Goal: Task Accomplishment & Management: Manage account settings

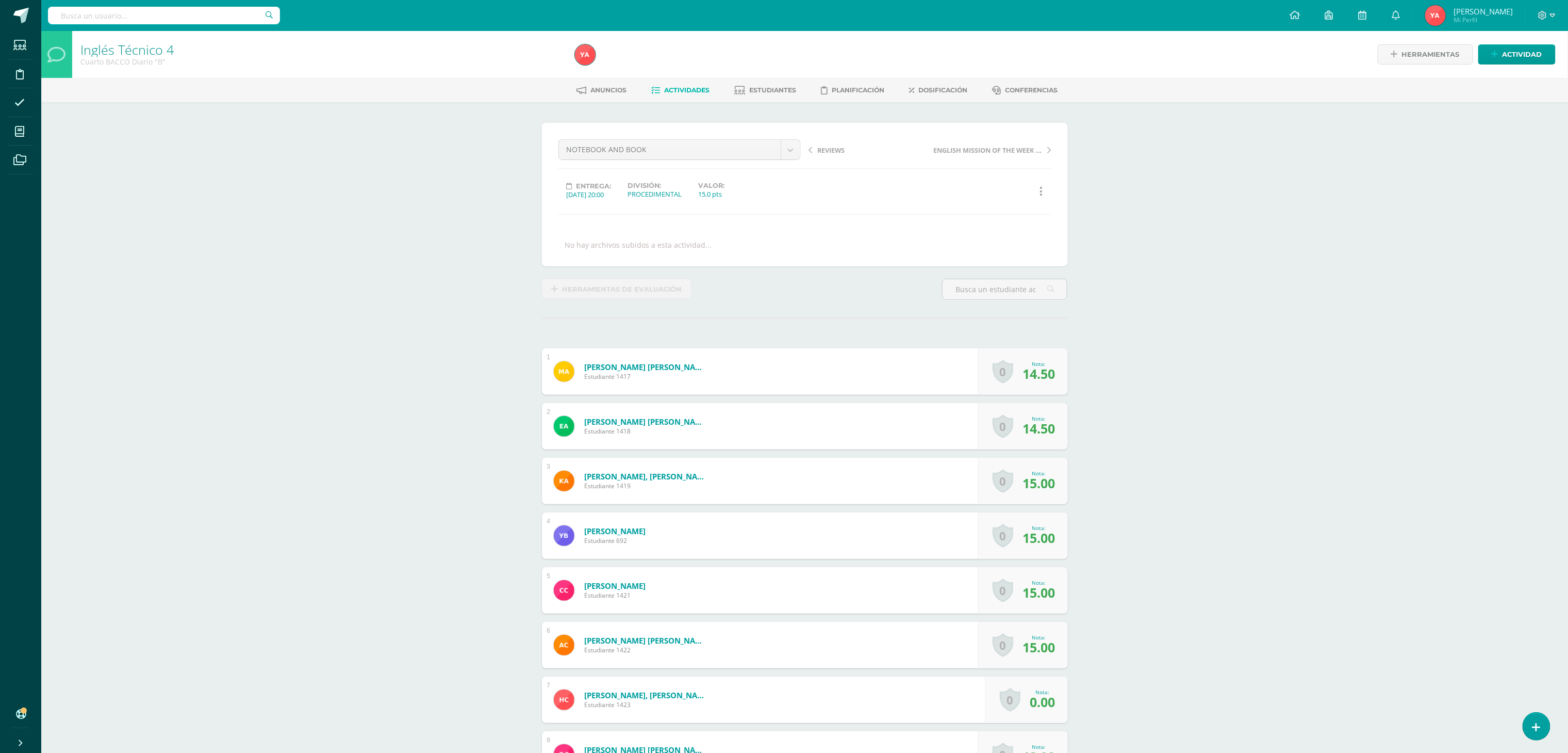
scroll to position [1, 0]
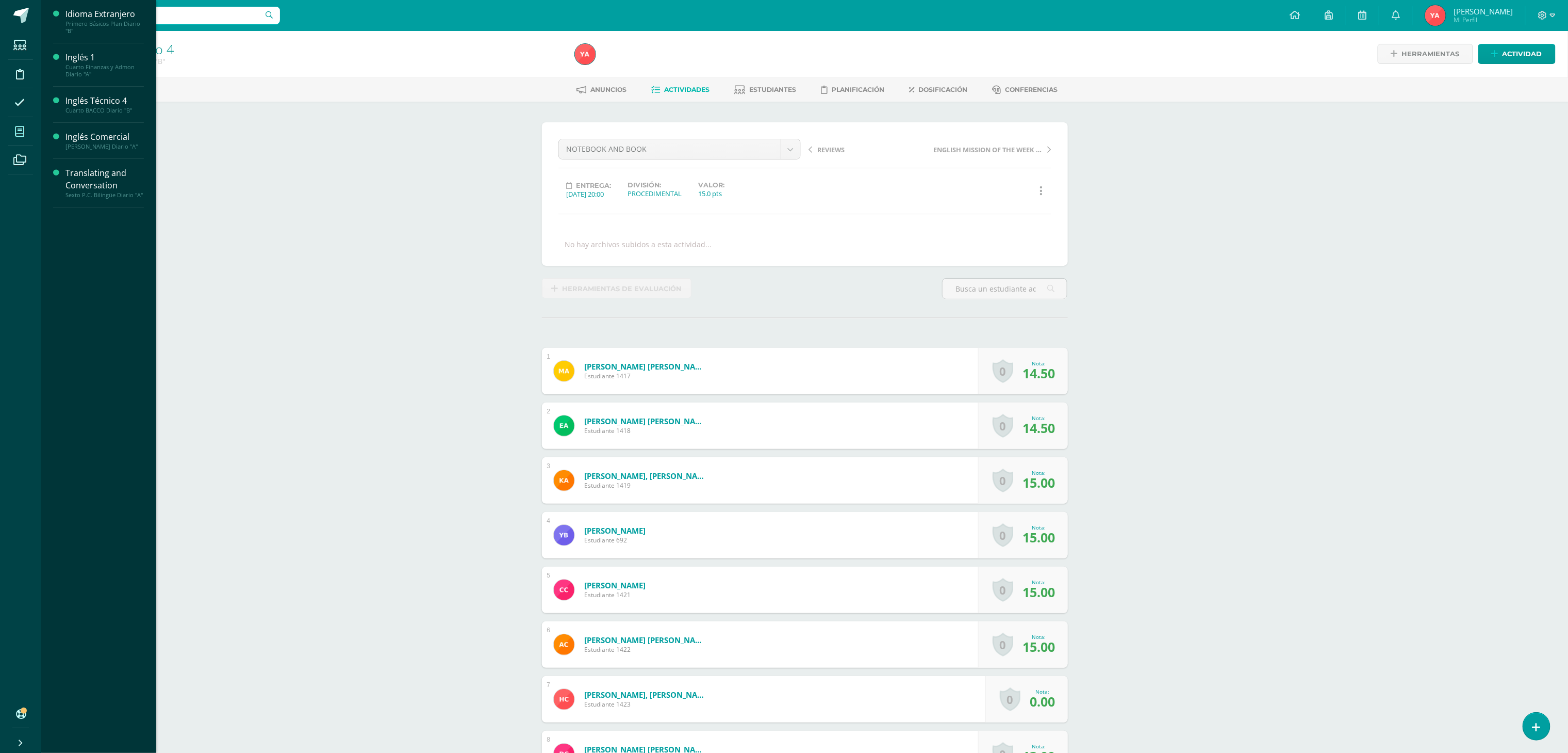
click at [25, 124] on span at bounding box center [20, 131] width 23 height 24
click at [90, 170] on span "Actividades" at bounding box center [97, 165] width 40 height 10
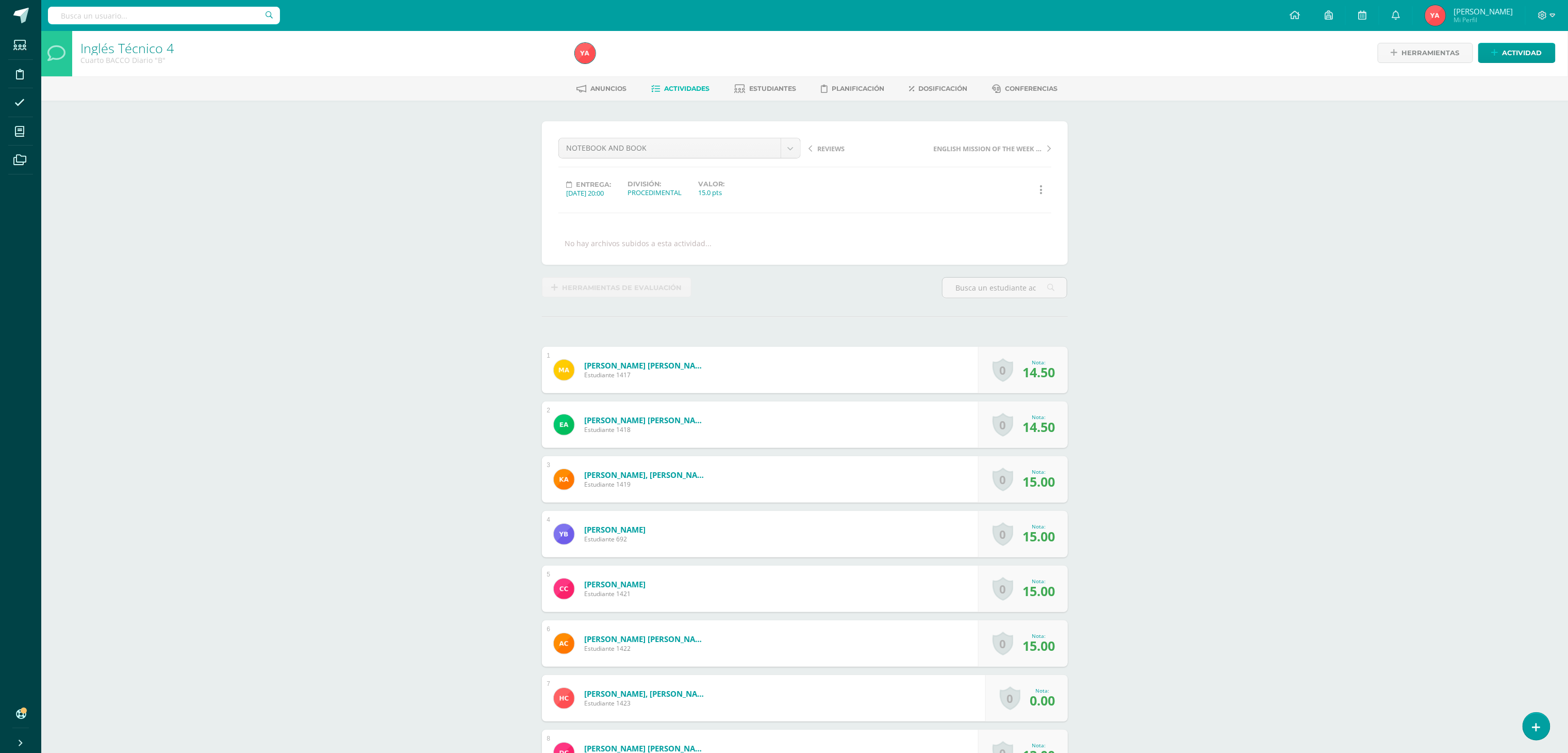
scroll to position [2, 0]
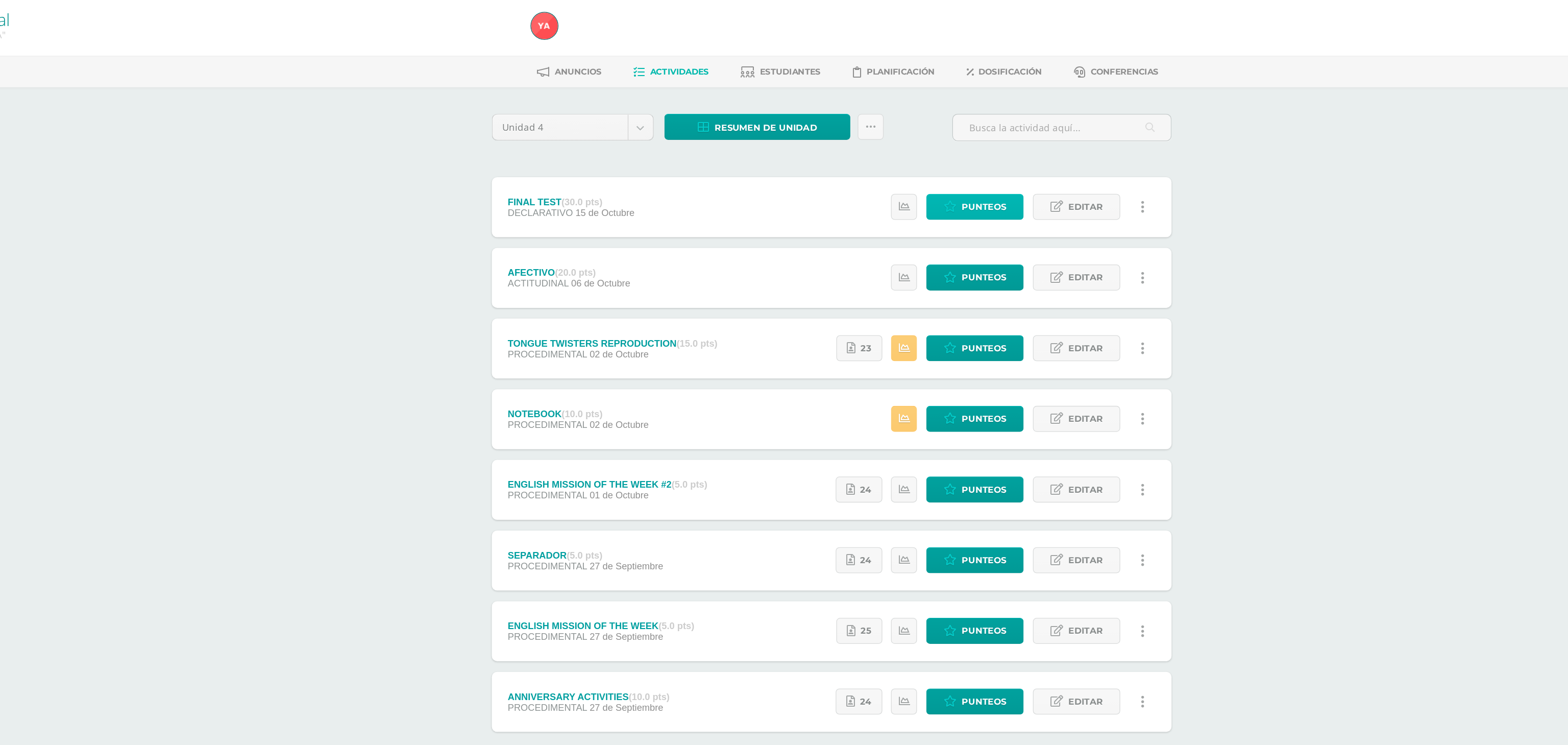
click at [917, 194] on span "Punteos" at bounding box center [921, 192] width 35 height 19
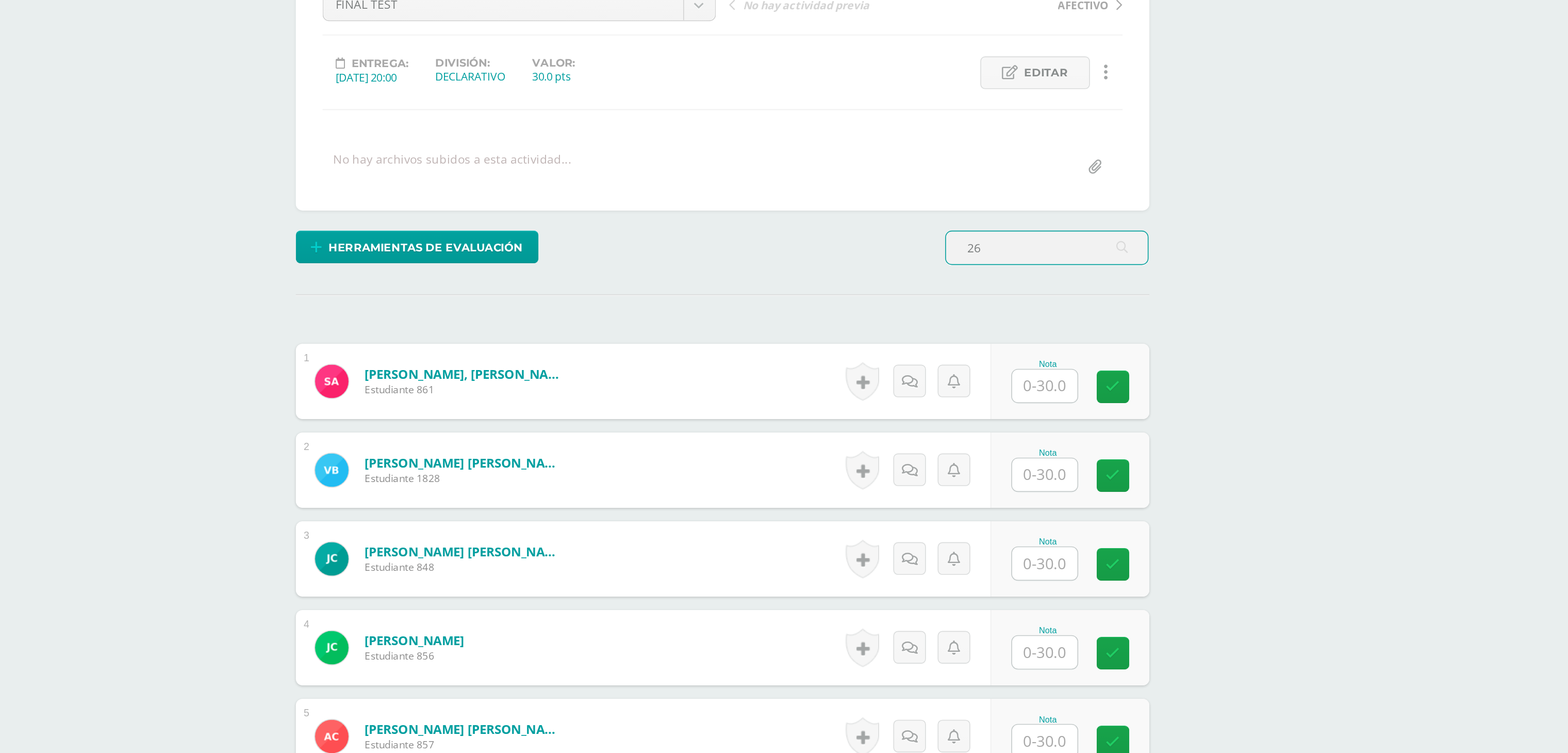
type input "2"
click at [1005, 384] on input "text" at bounding box center [1003, 385] width 40 height 20
type input "26"
type input "23"
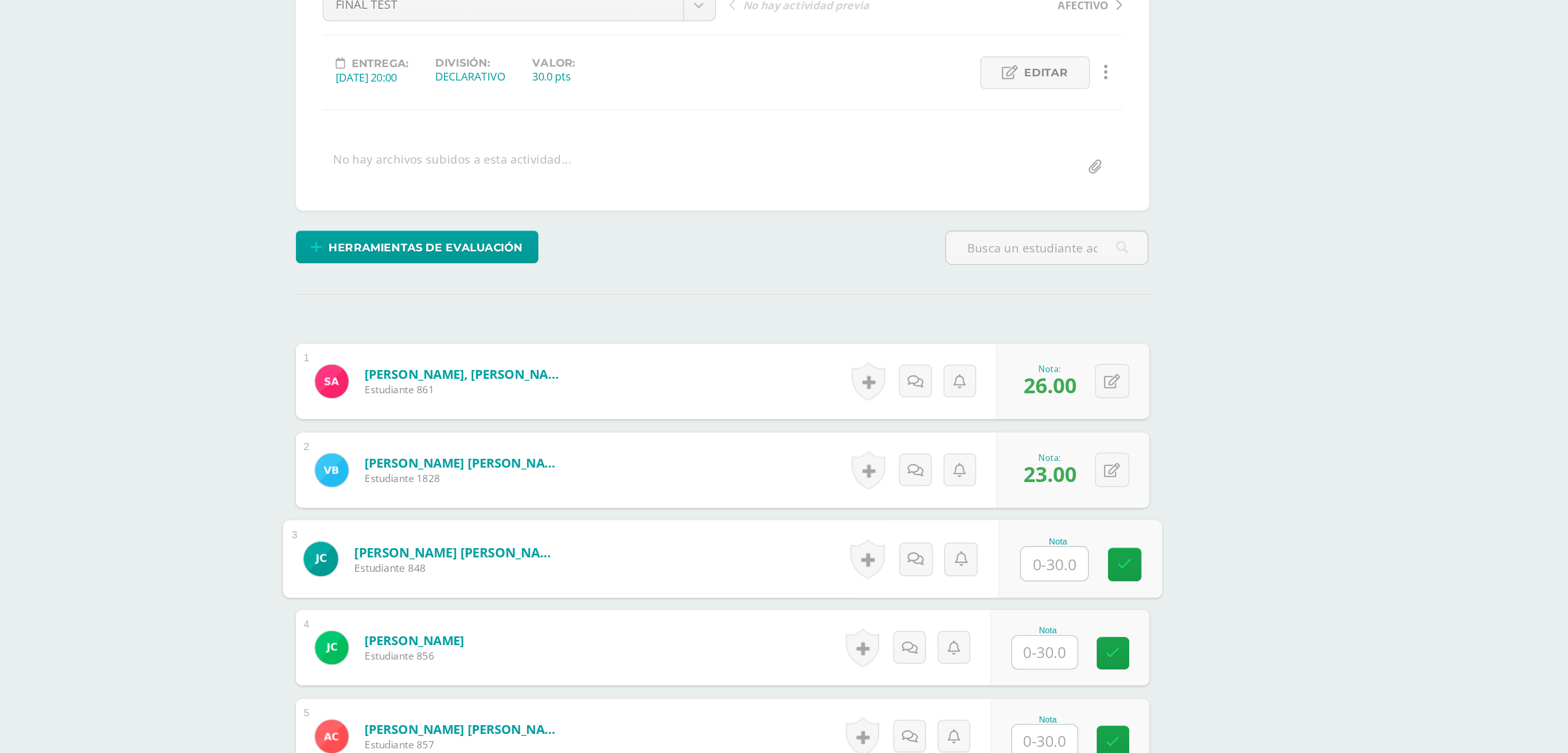
type input "3"
type input "22"
type input "27"
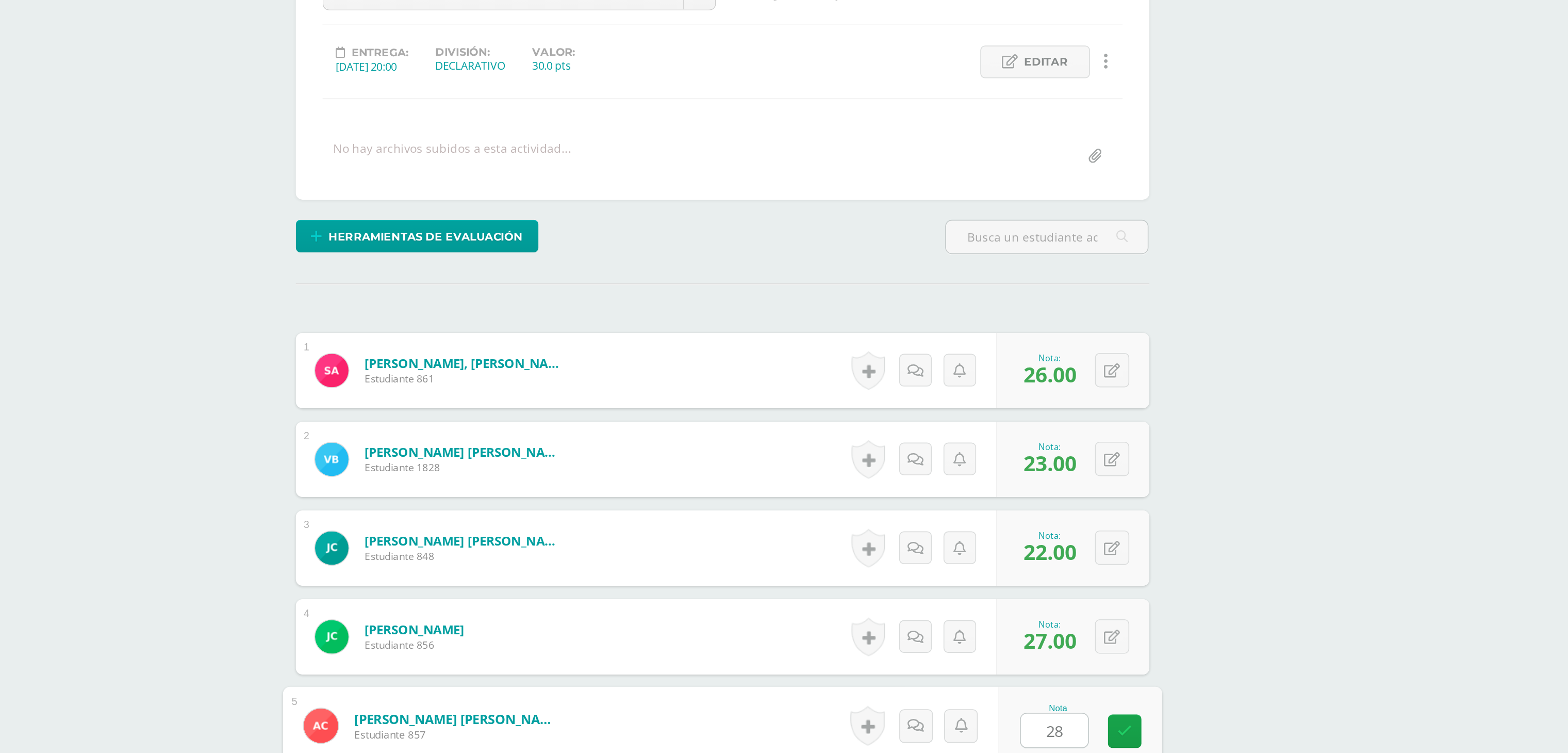
type input "28"
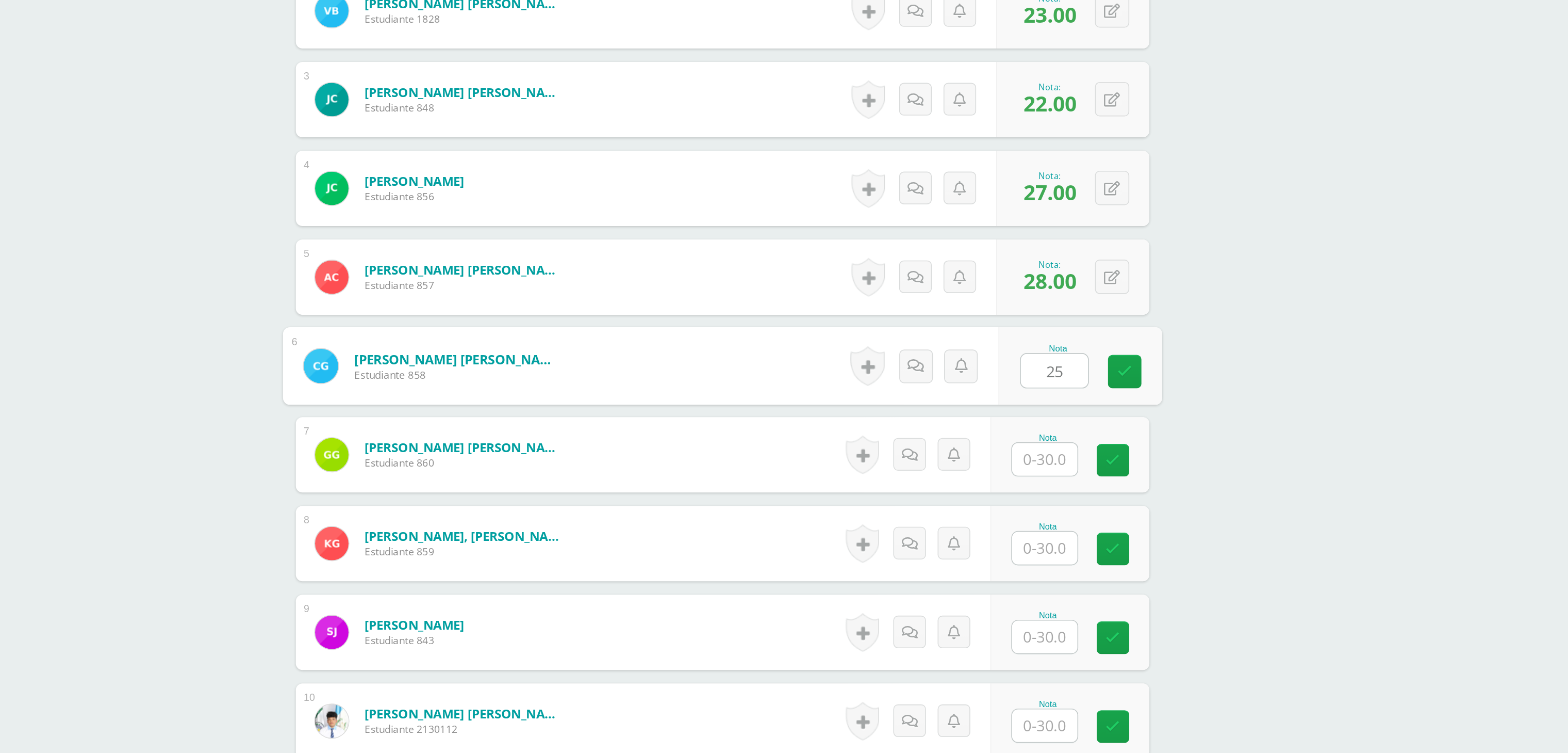
type input "25"
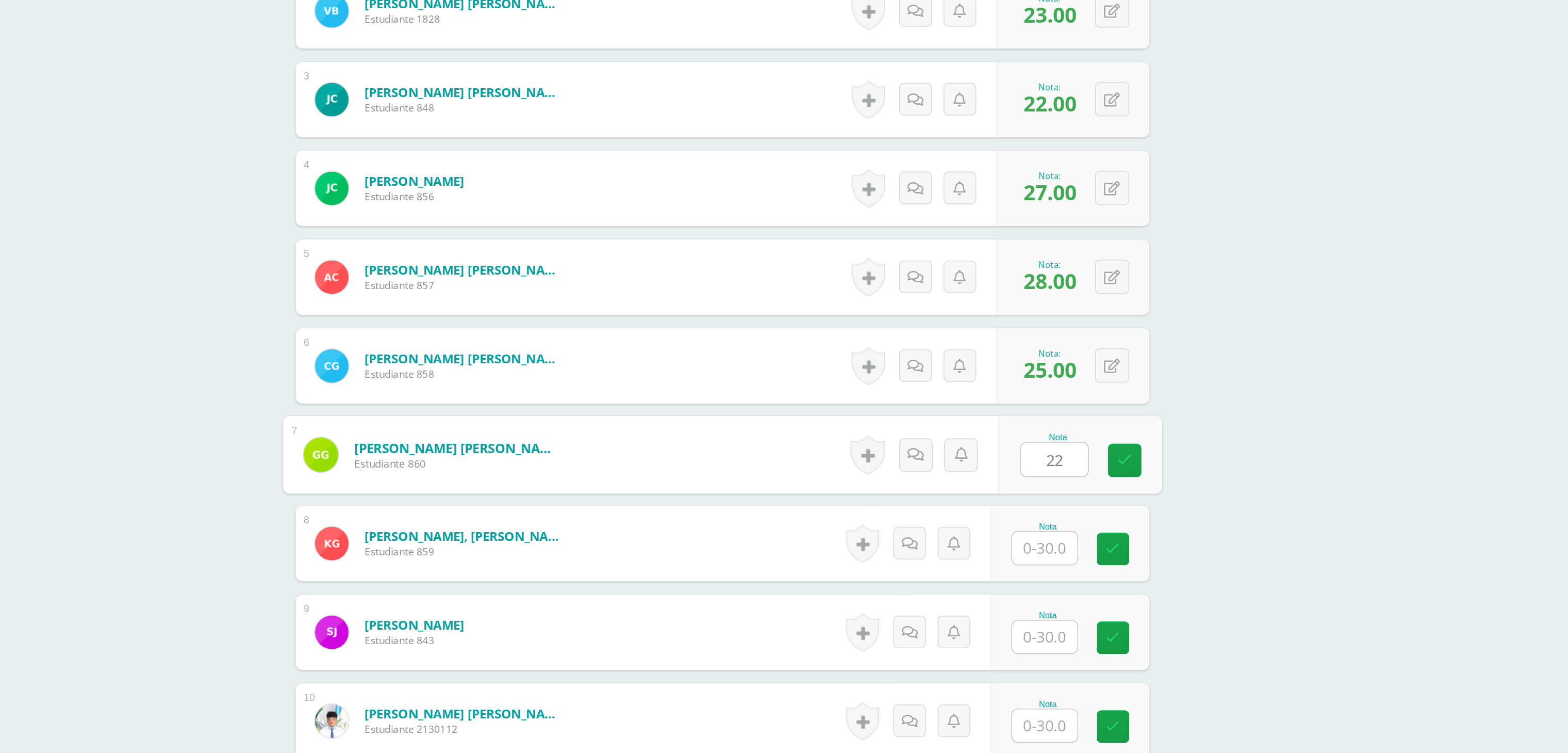
type input "22"
type input "25"
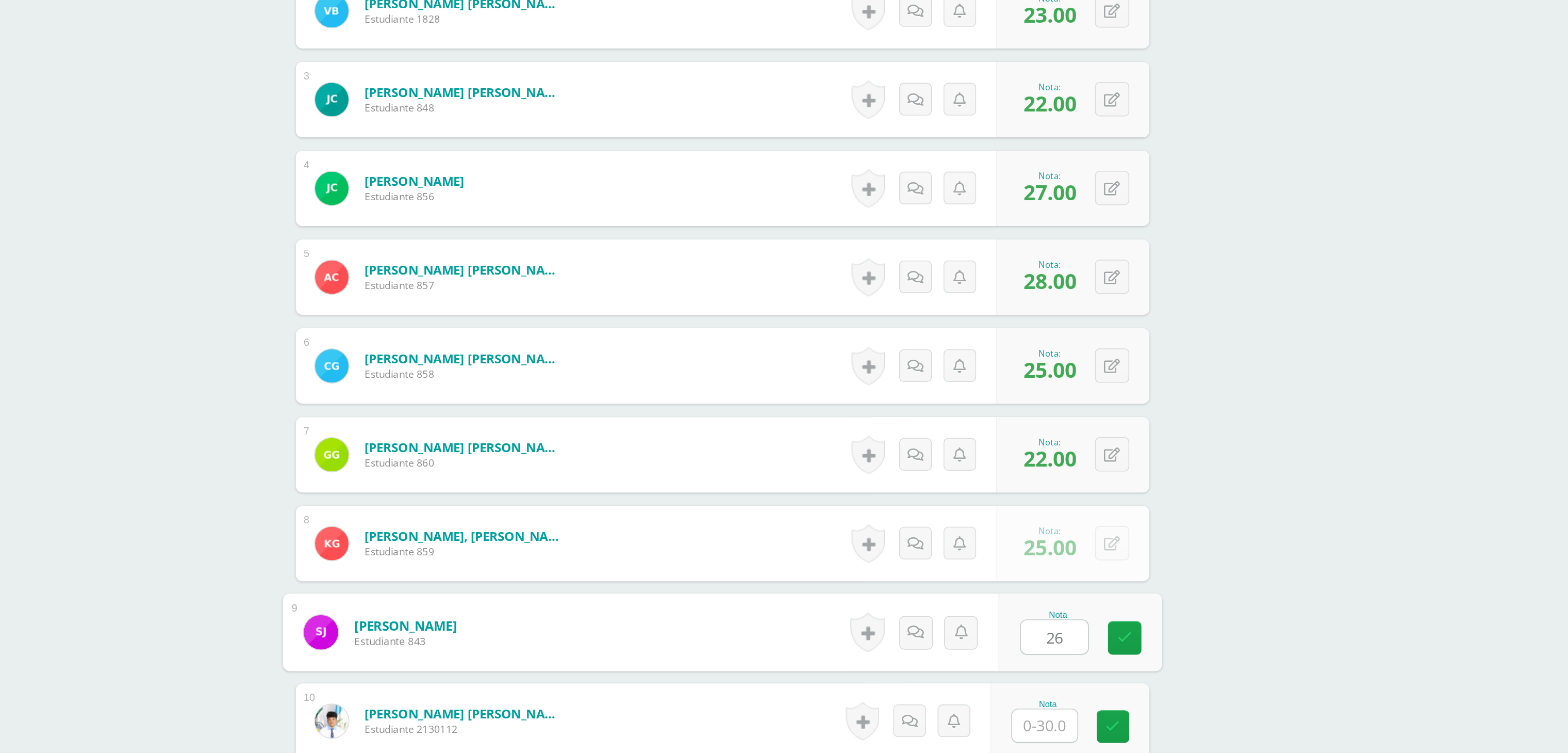
type input "26"
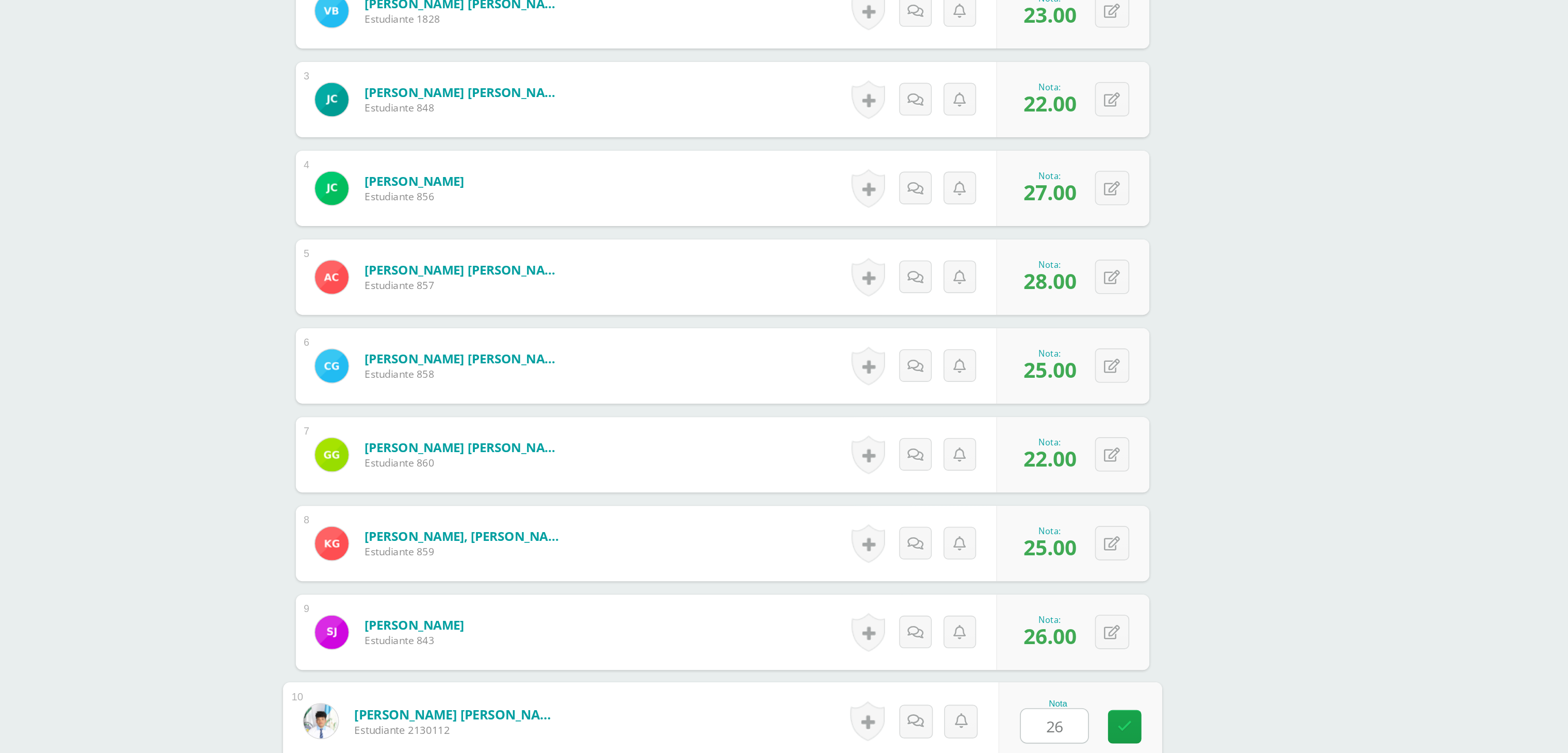
type input "26"
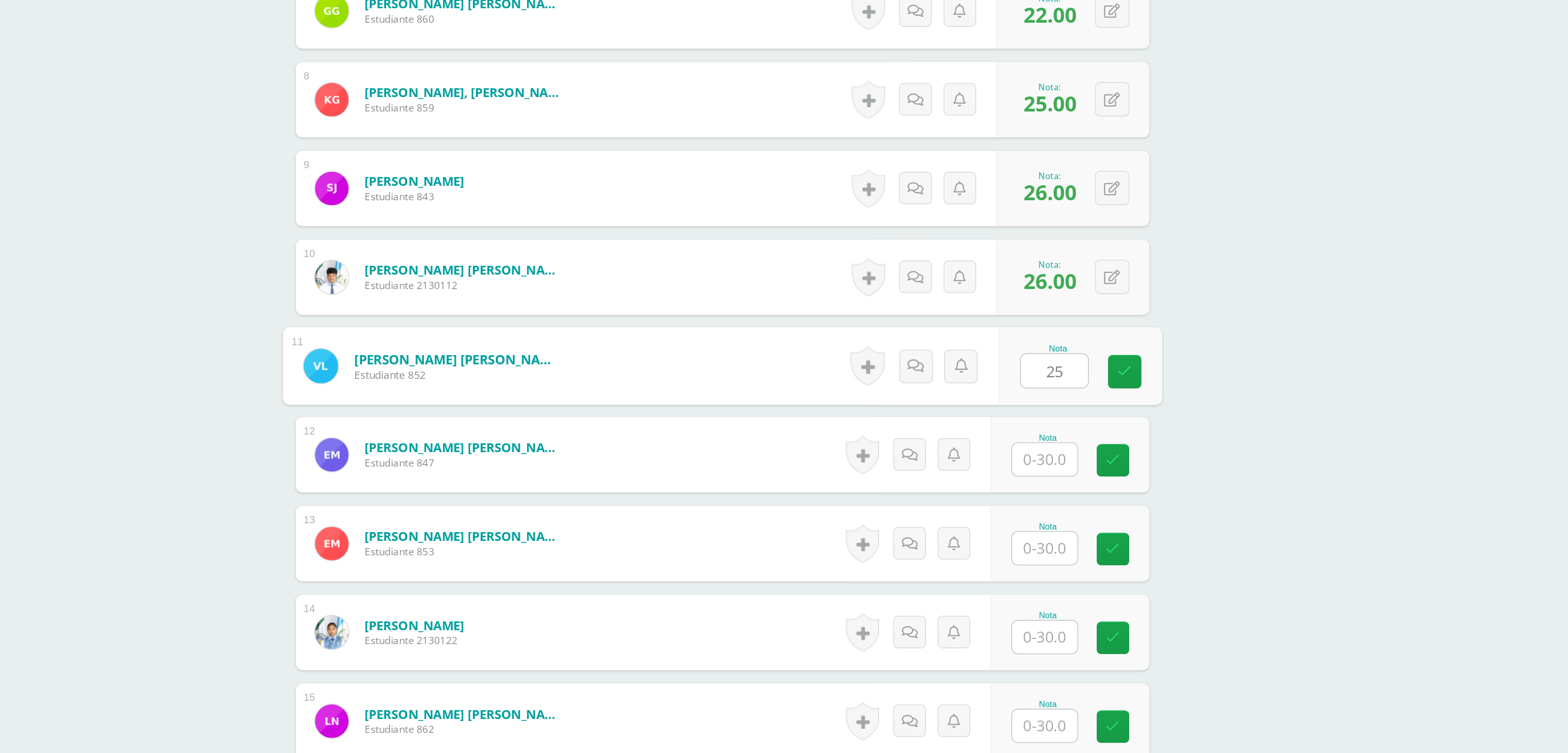
type input "25"
type input "26"
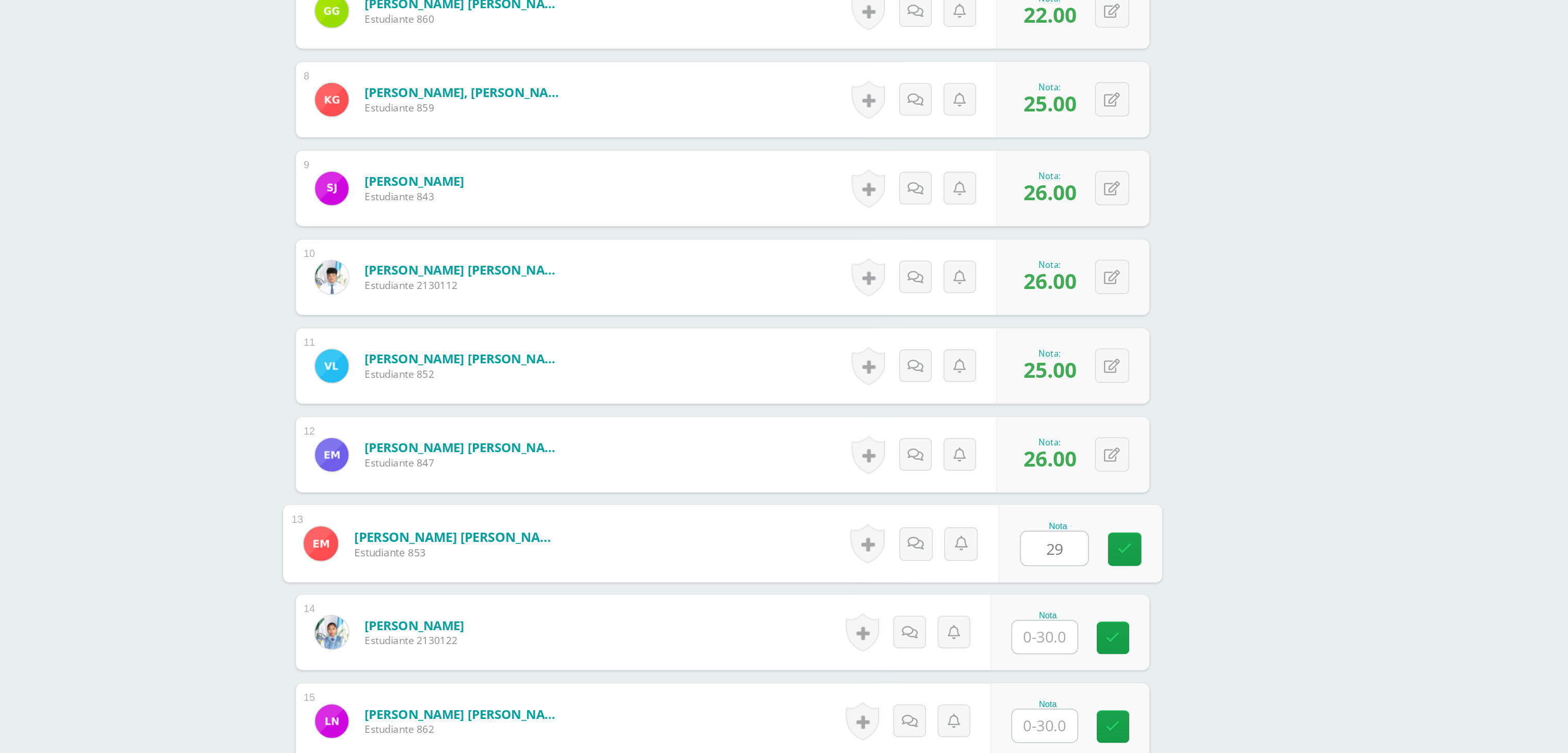
type input "29"
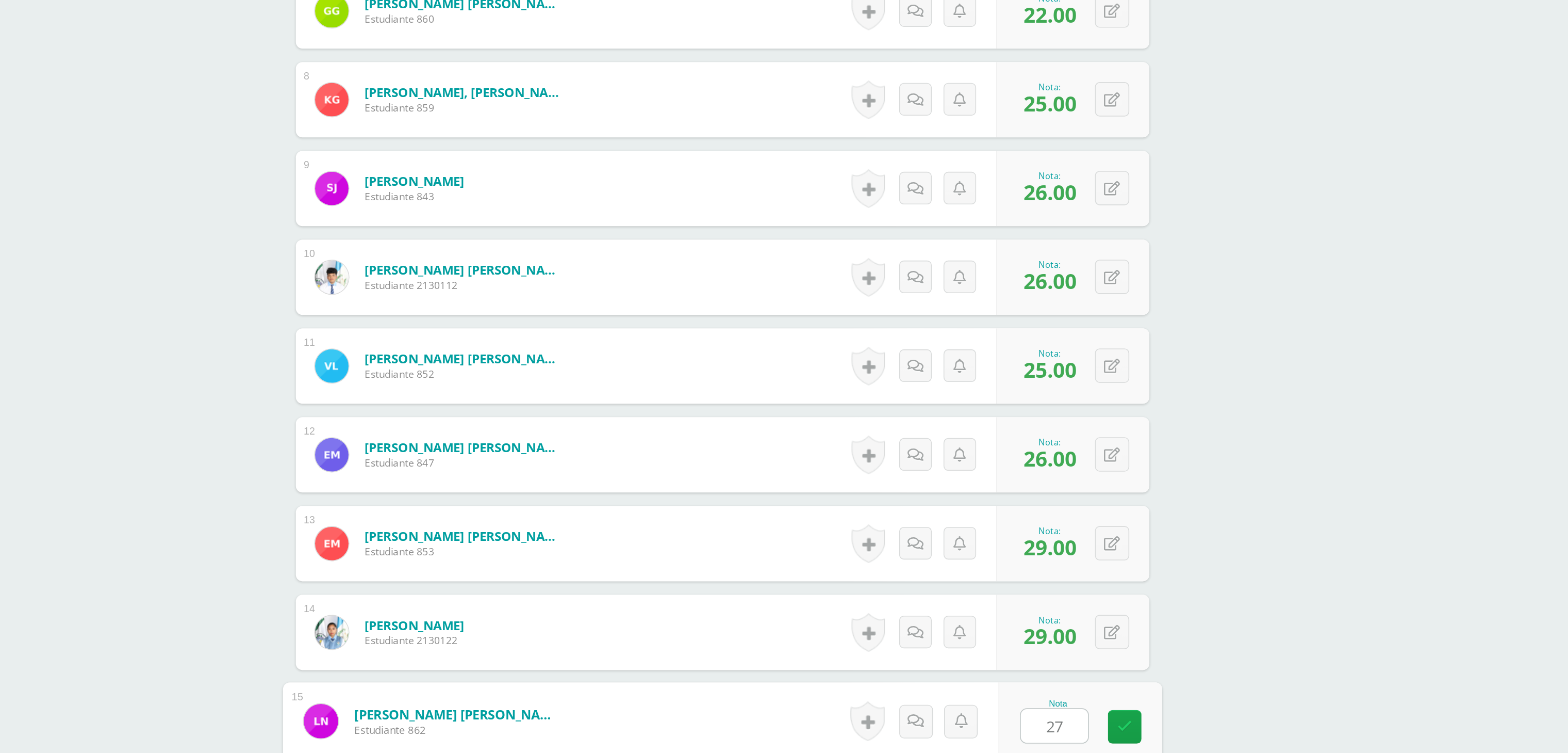
type input "27"
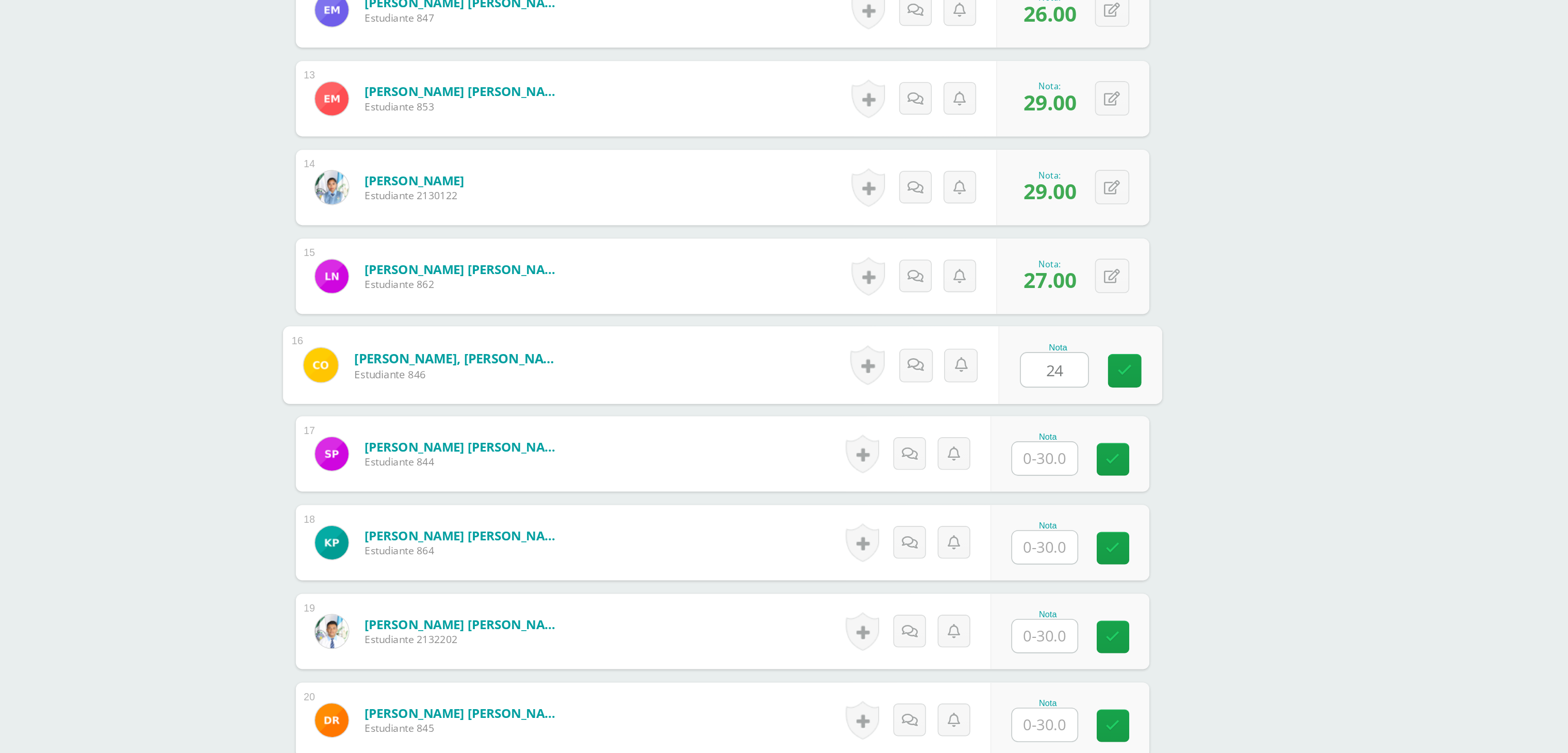
type input "24"
type input "23"
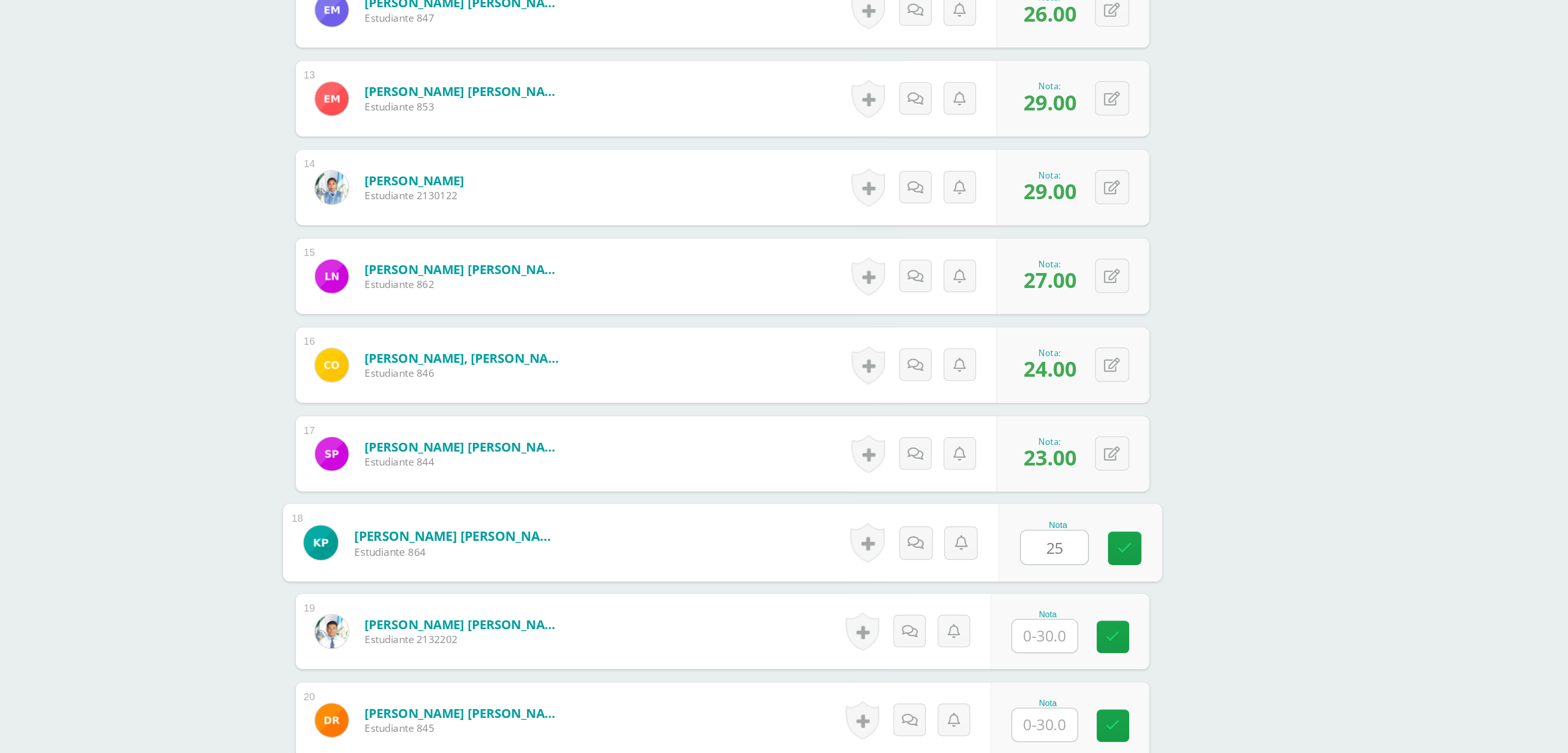
type input "25"
type input "26"
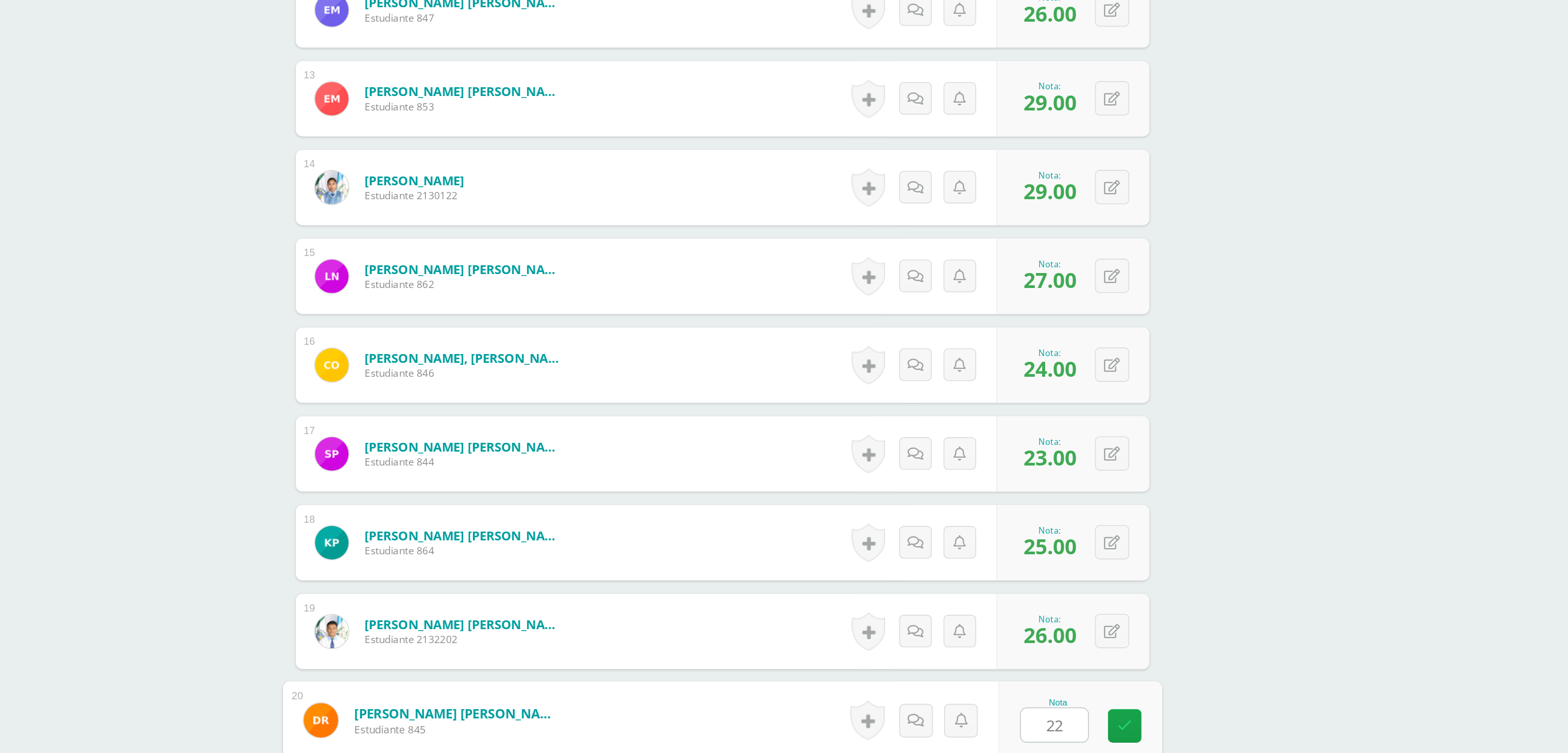
type input "22"
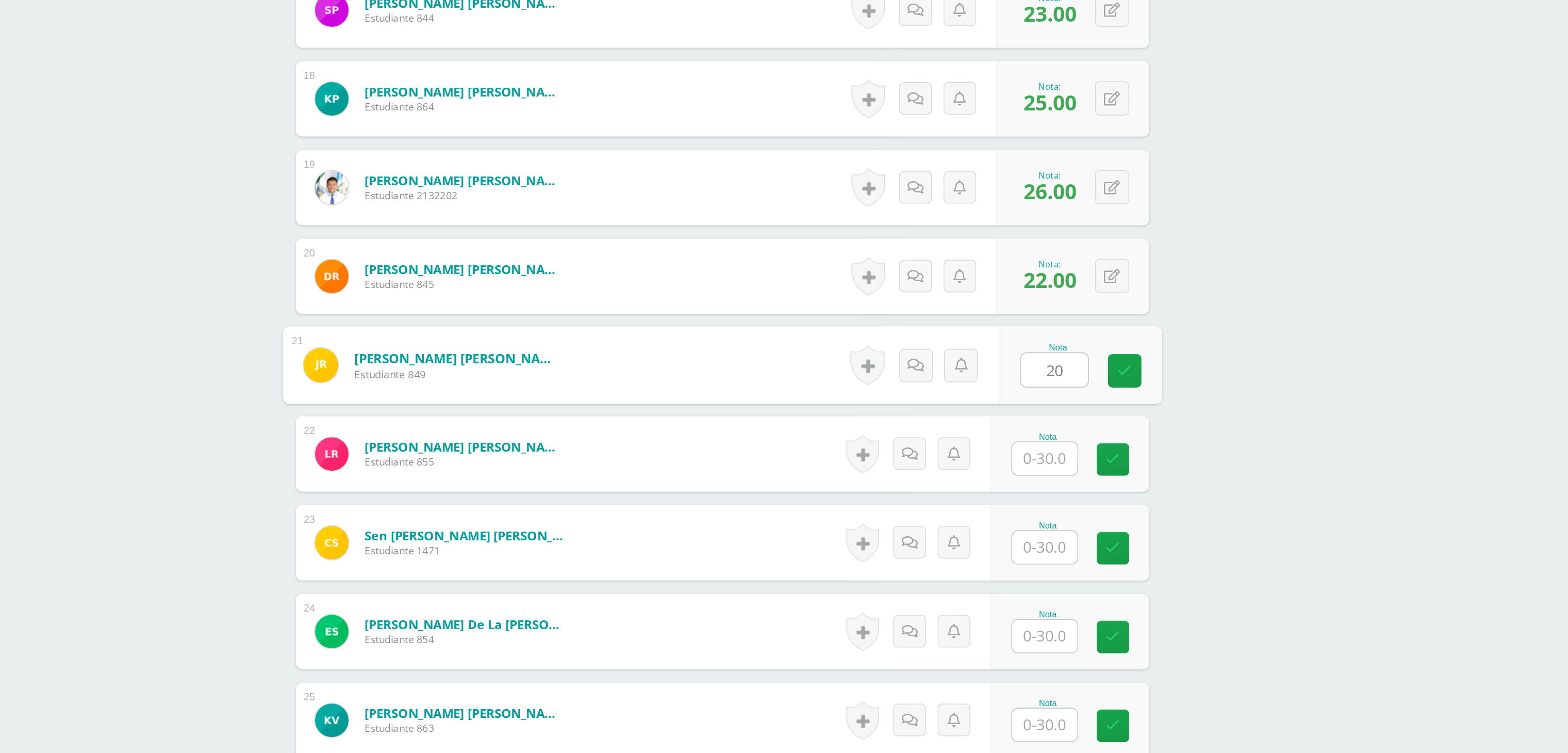
type input "20"
type input "30"
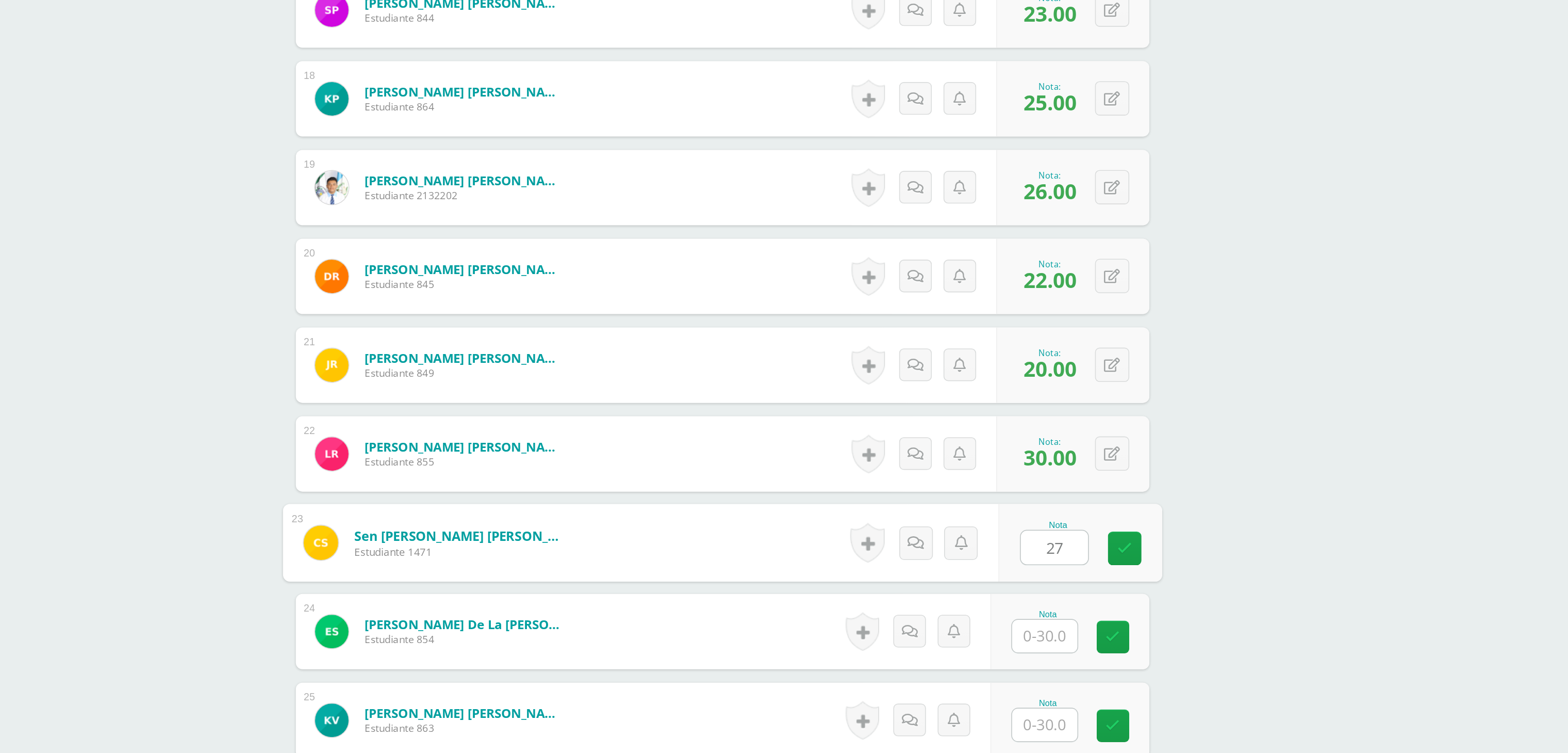
type input "27"
type input "23"
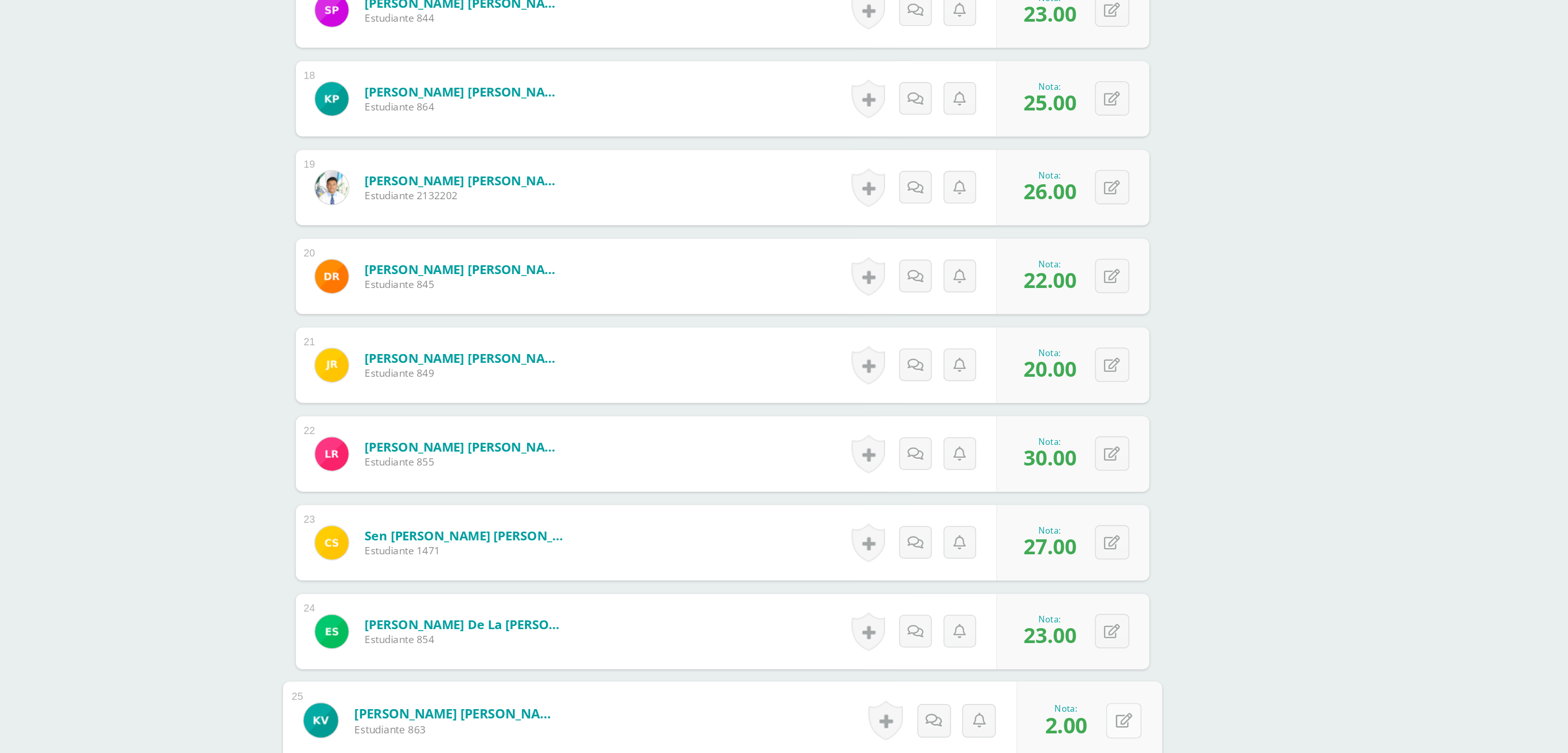
click at [1041, 739] on button at bounding box center [1052, 732] width 21 height 21
type input "24"
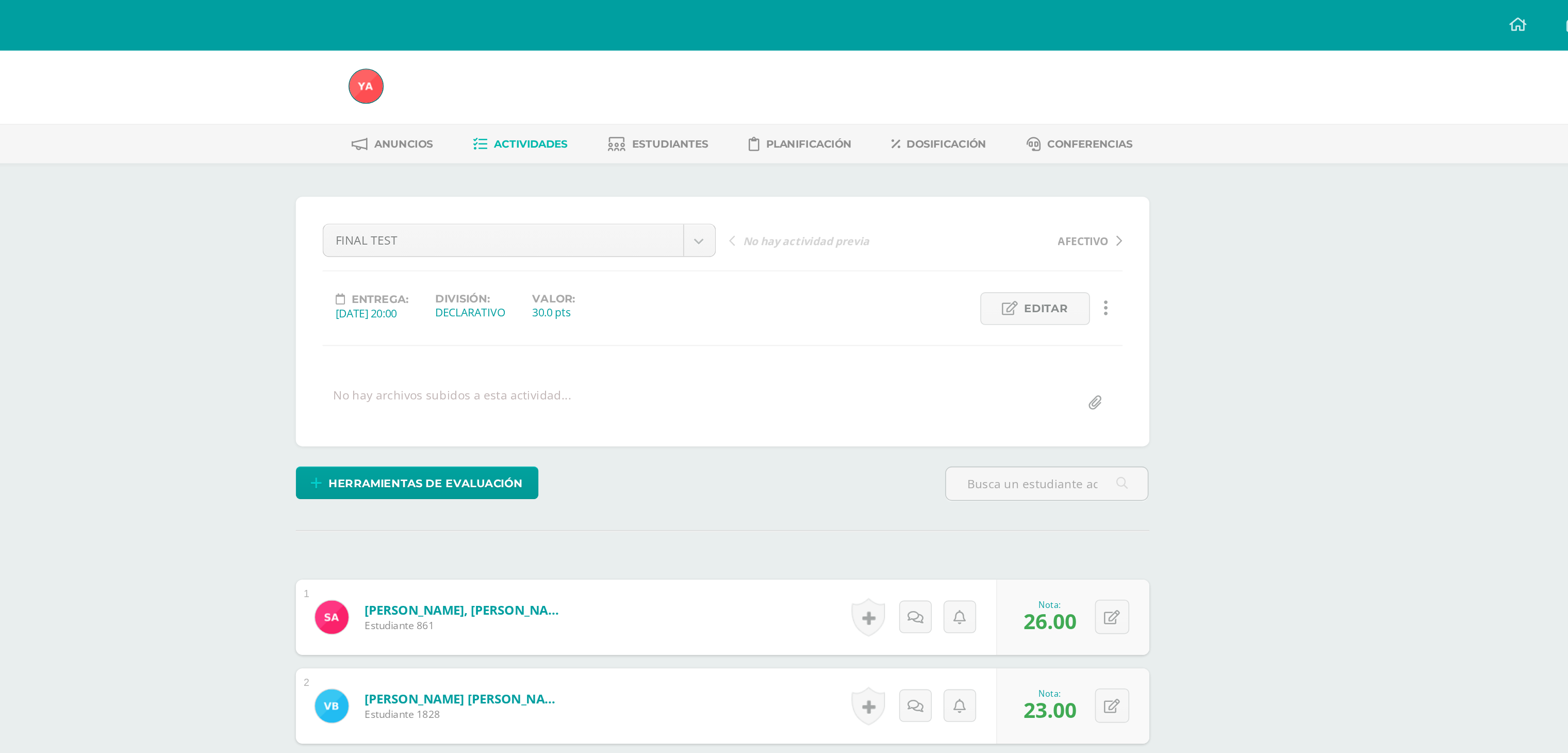
scroll to position [0, 0]
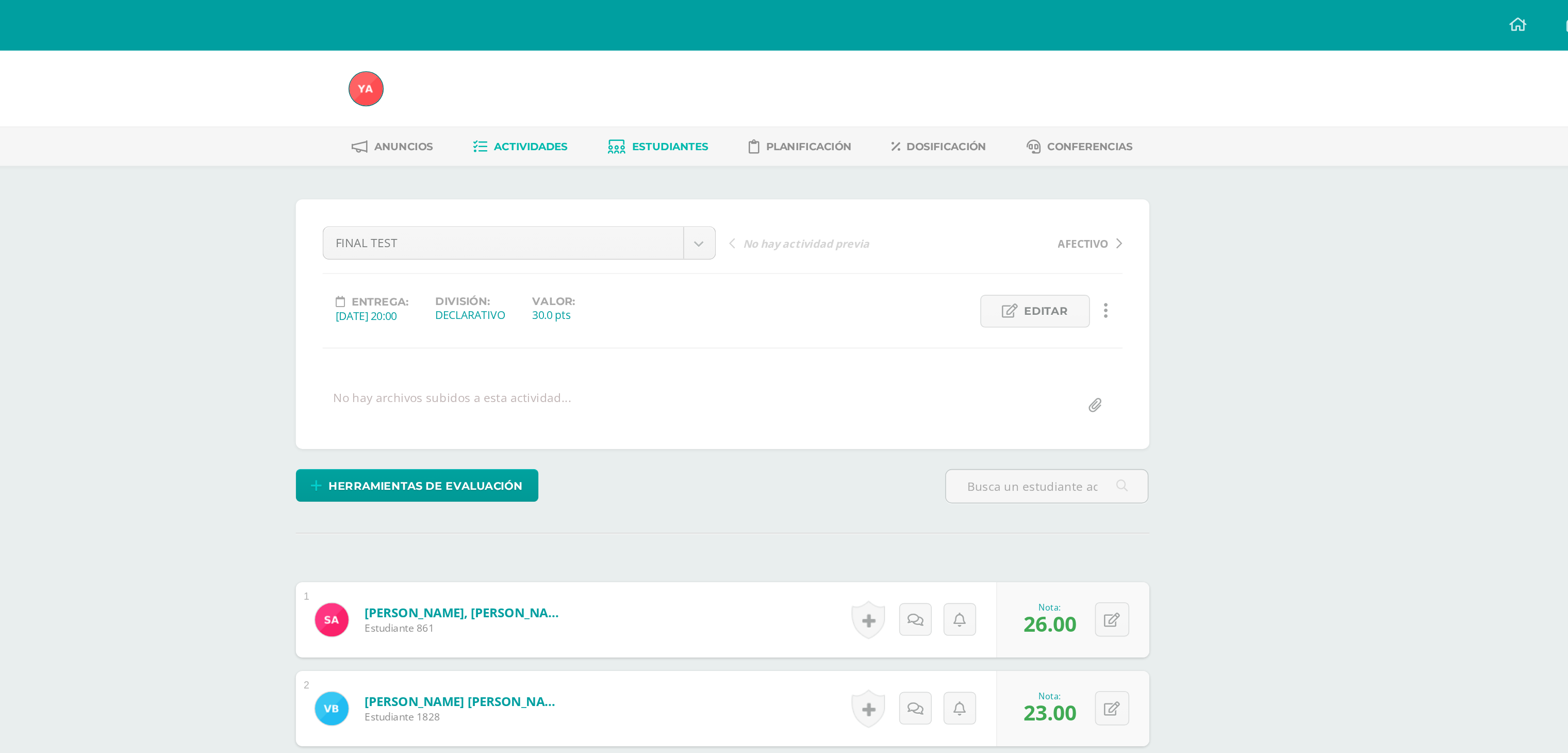
click at [775, 85] on link "Estudiantes" at bounding box center [765, 90] width 62 height 16
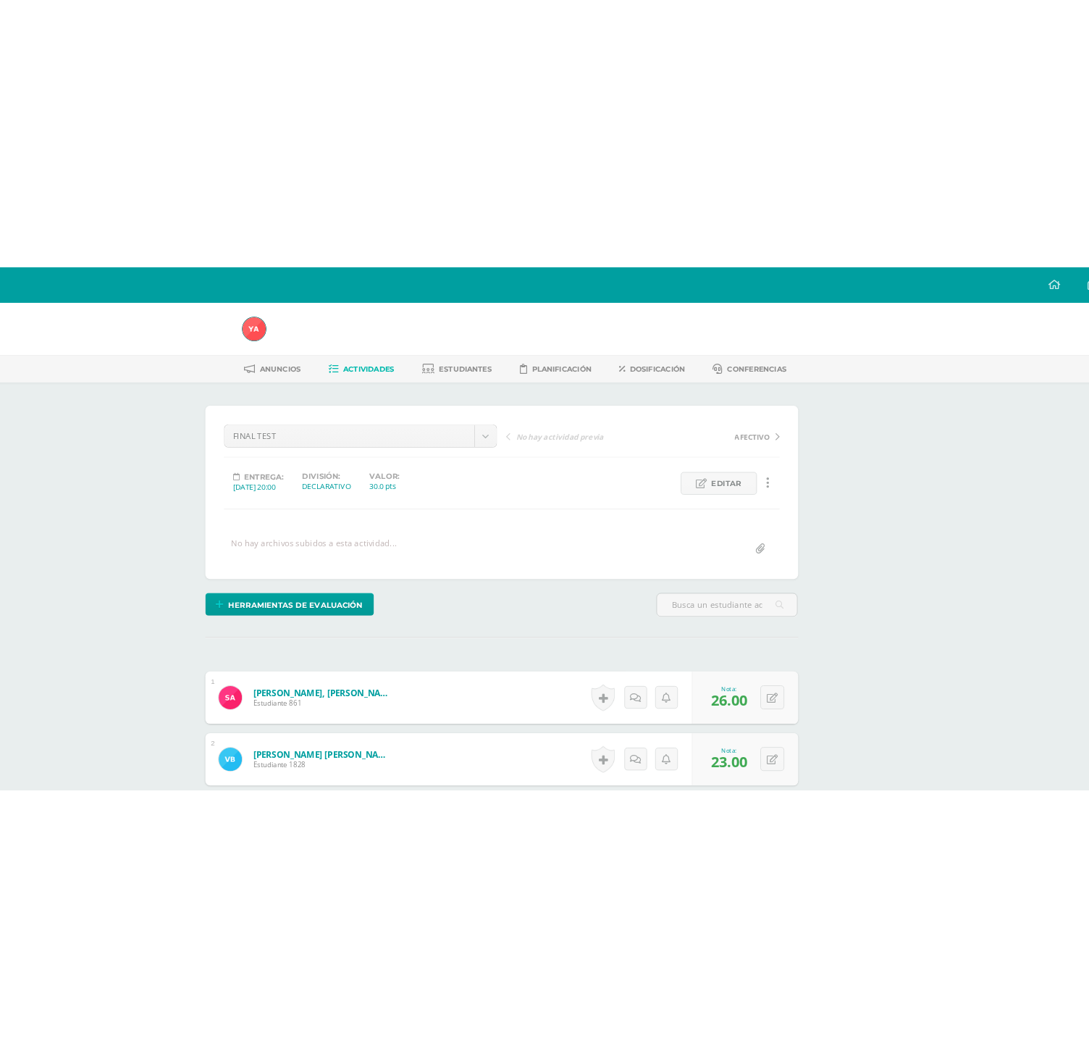
scroll to position [0, 35]
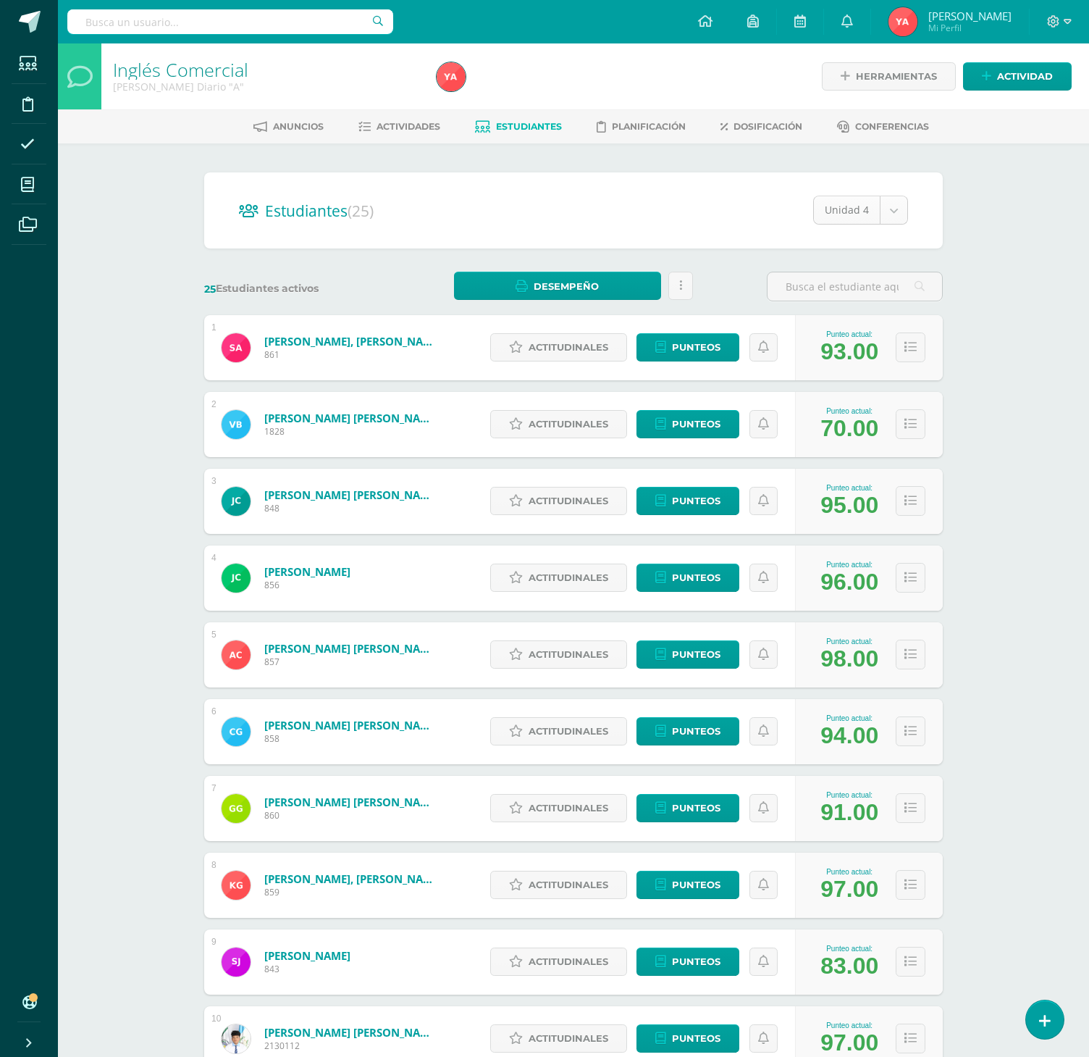
click at [855, 222] on body "Estudiantes Disciplina Asistencia Mis cursos Archivos Soporte Ayuda Reportar un…" at bounding box center [544, 581] width 1089 height 1162
select select "/dashboard/teacher/section/1952/students/?unit=68704"
select select "/dashboard/teacher/section/1952/students/?unit=68711"
drag, startPoint x: 860, startPoint y: 280, endPoint x: 862, endPoint y: 272, distance: 8.3
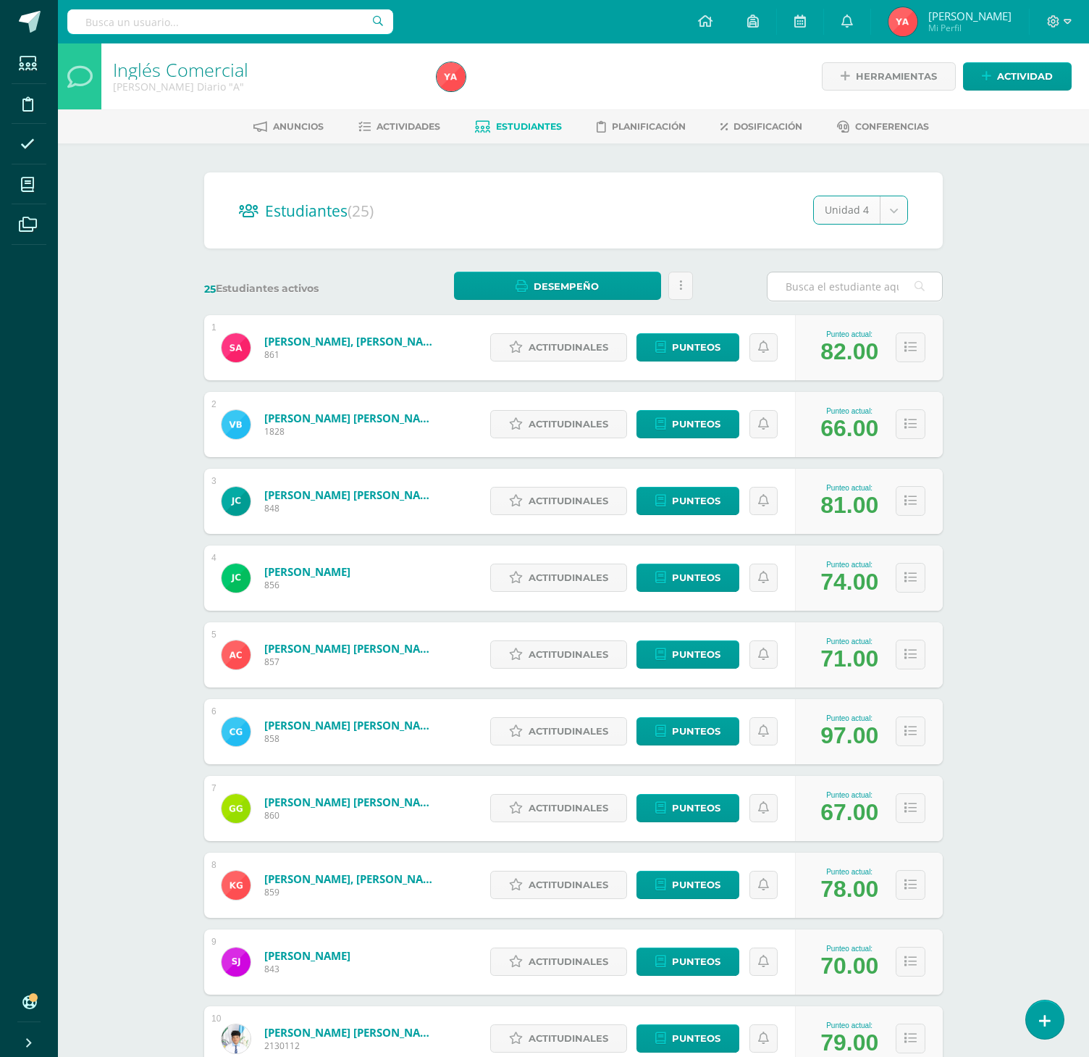
click at [862, 277] on input "text" at bounding box center [855, 286] width 175 height 28
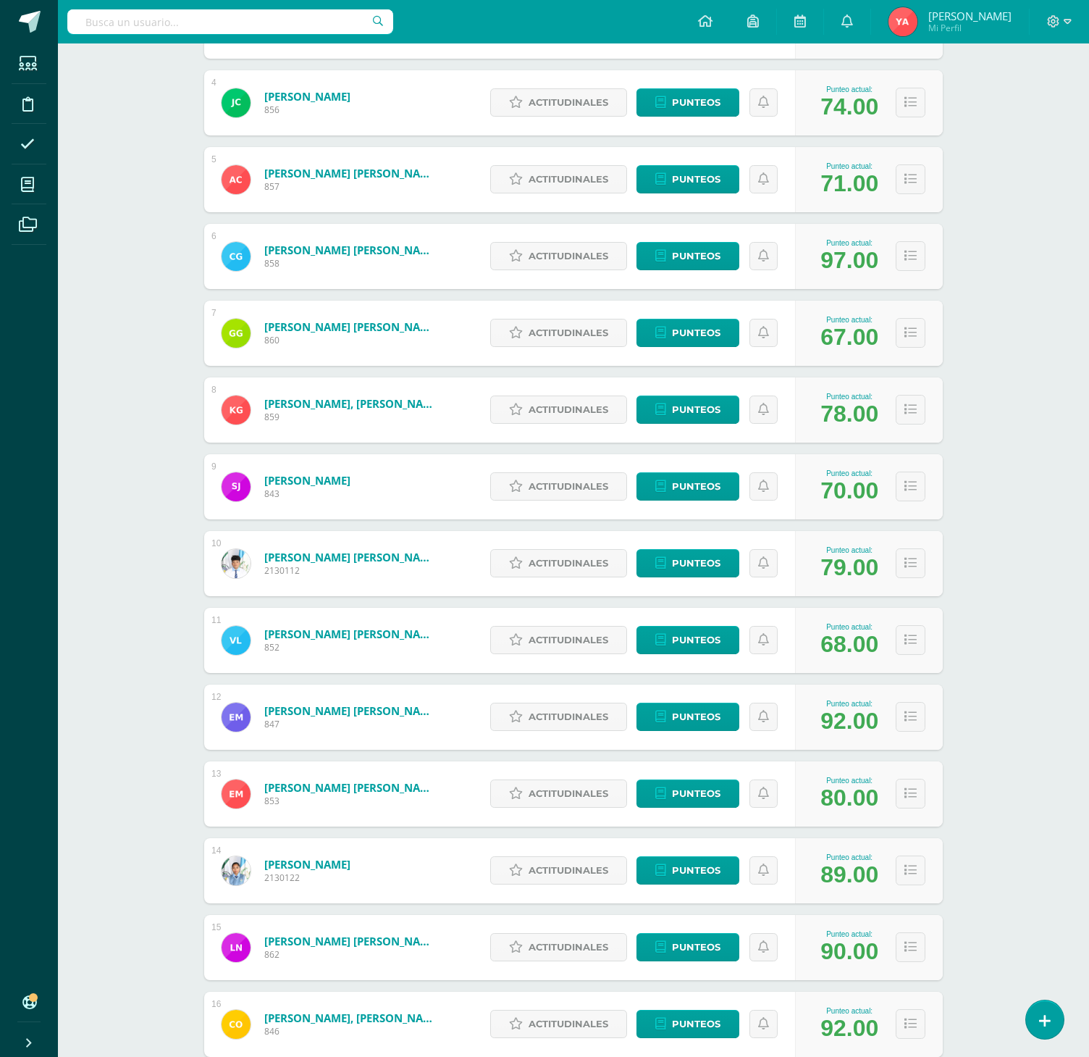
scroll to position [579, 0]
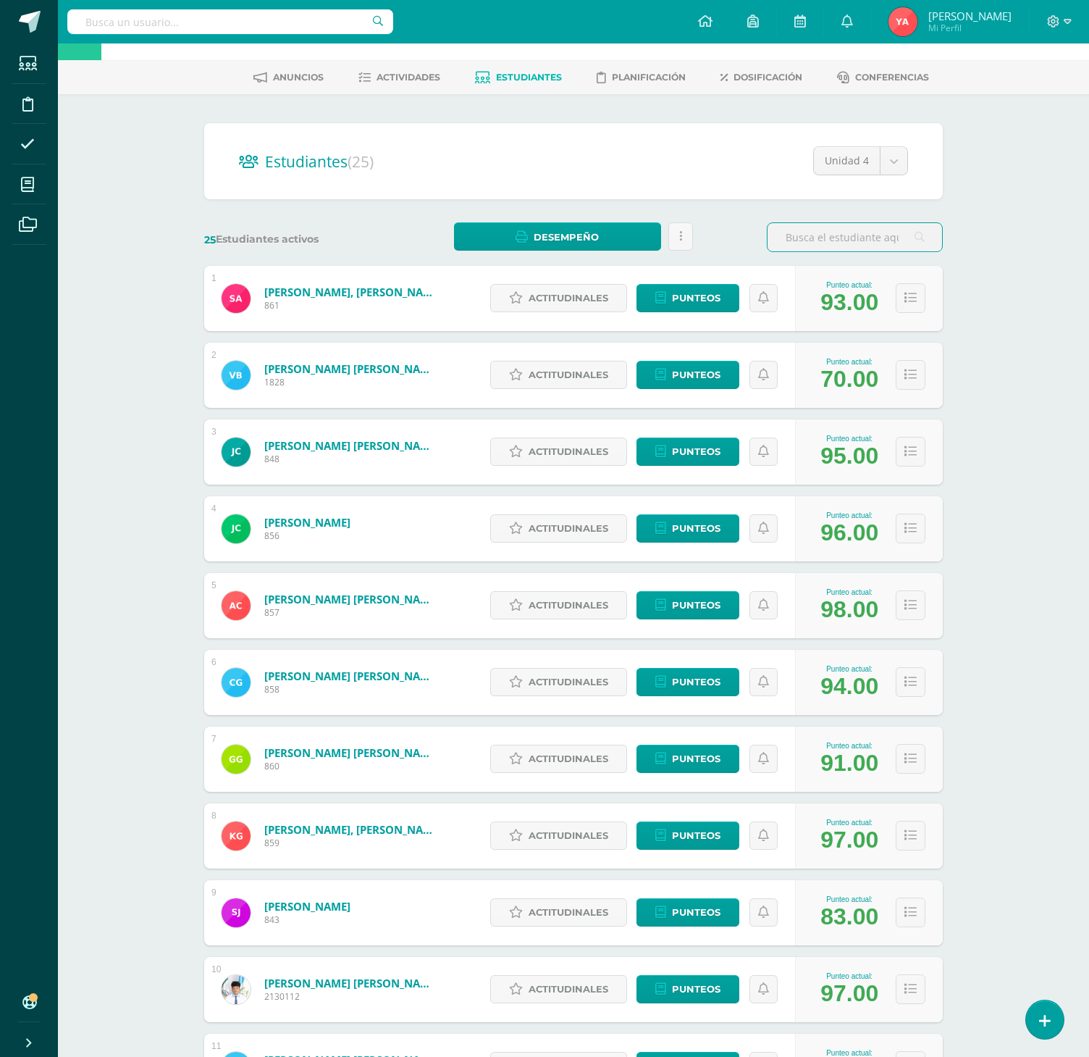
scroll to position [29, 0]
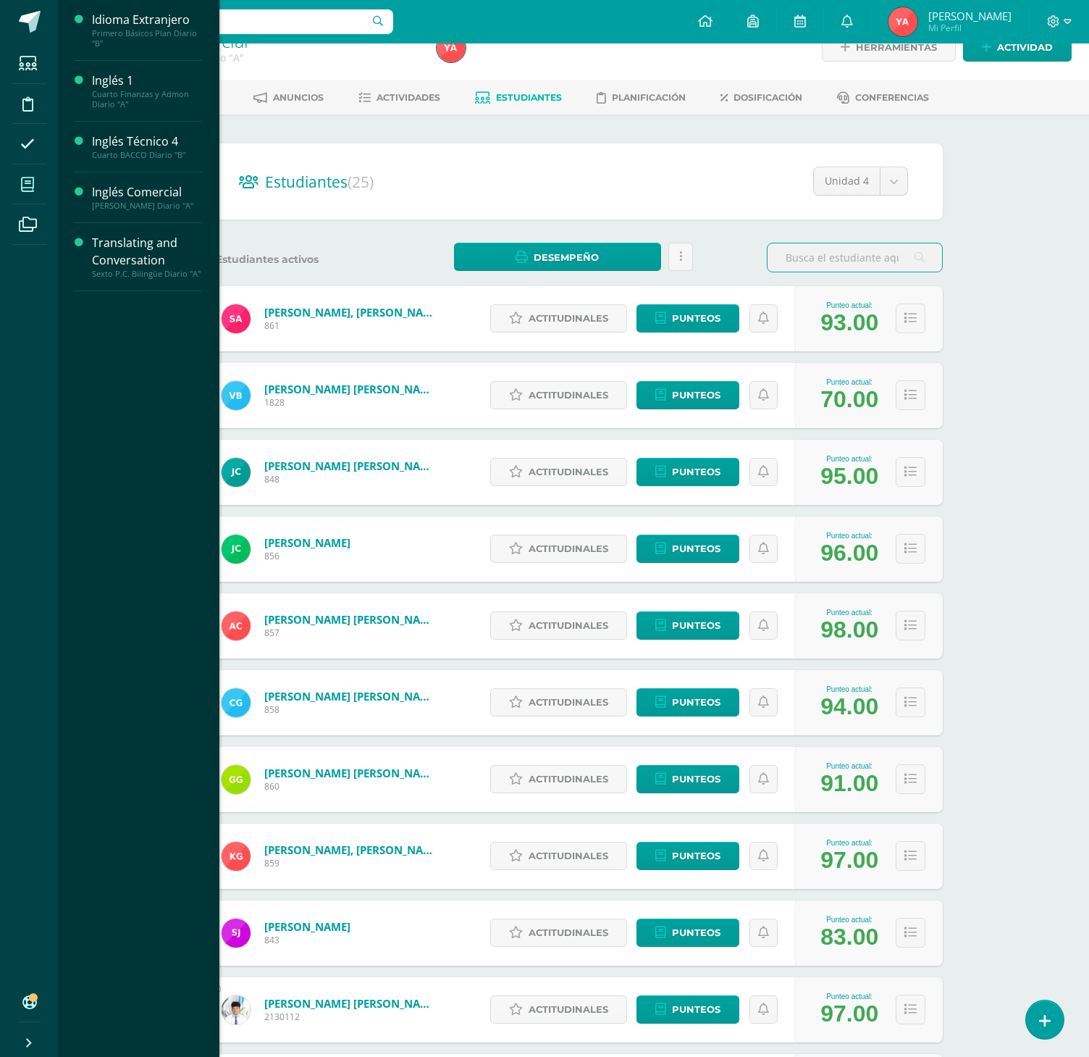
click at [25, 184] on icon at bounding box center [27, 184] width 13 height 14
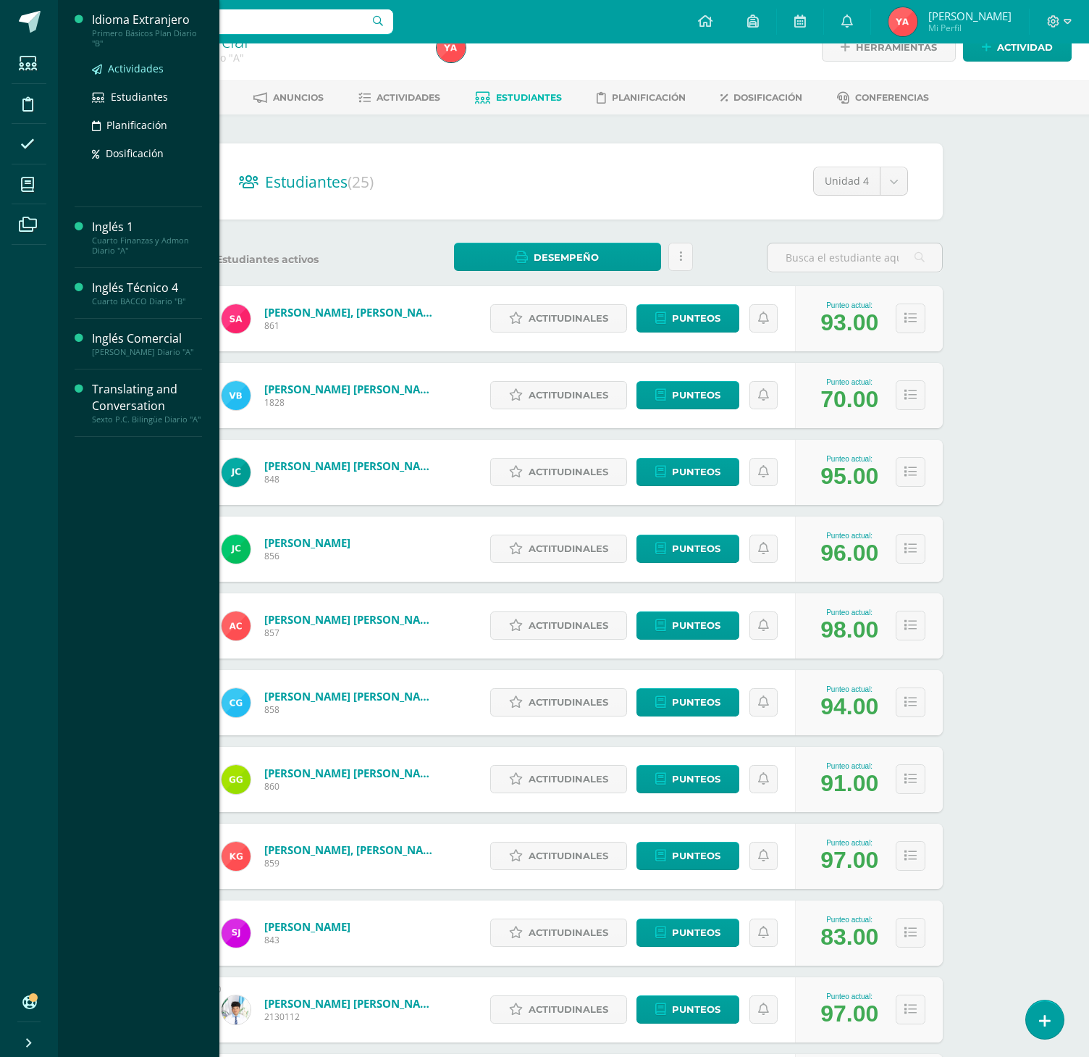
click at [114, 77] on link "Actividades" at bounding box center [147, 68] width 110 height 17
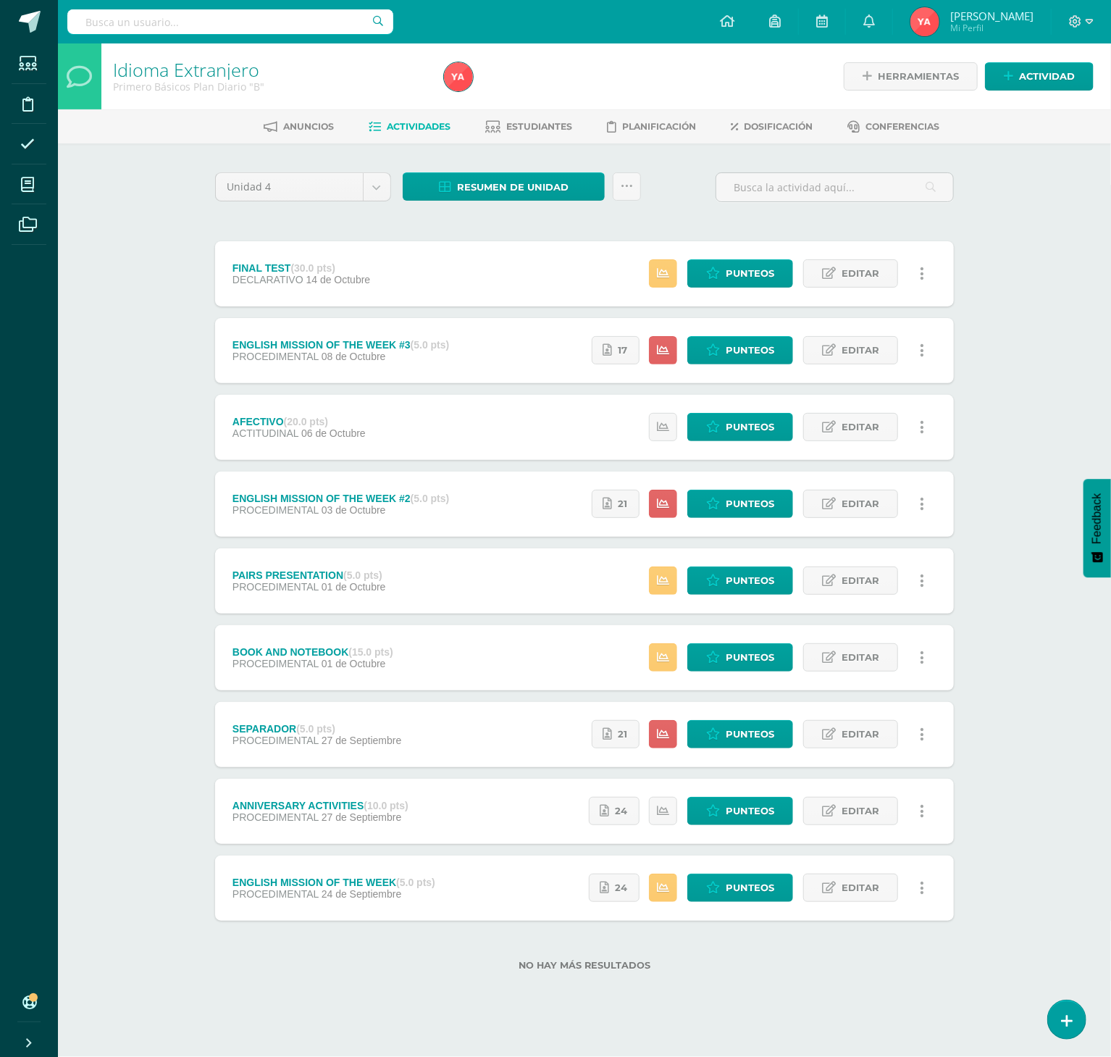
click at [1018, 259] on div "Idioma Extranjero Primero Básicos Plan Diario "B" Herramientas Detalle de asist…" at bounding box center [584, 529] width 1053 height 973
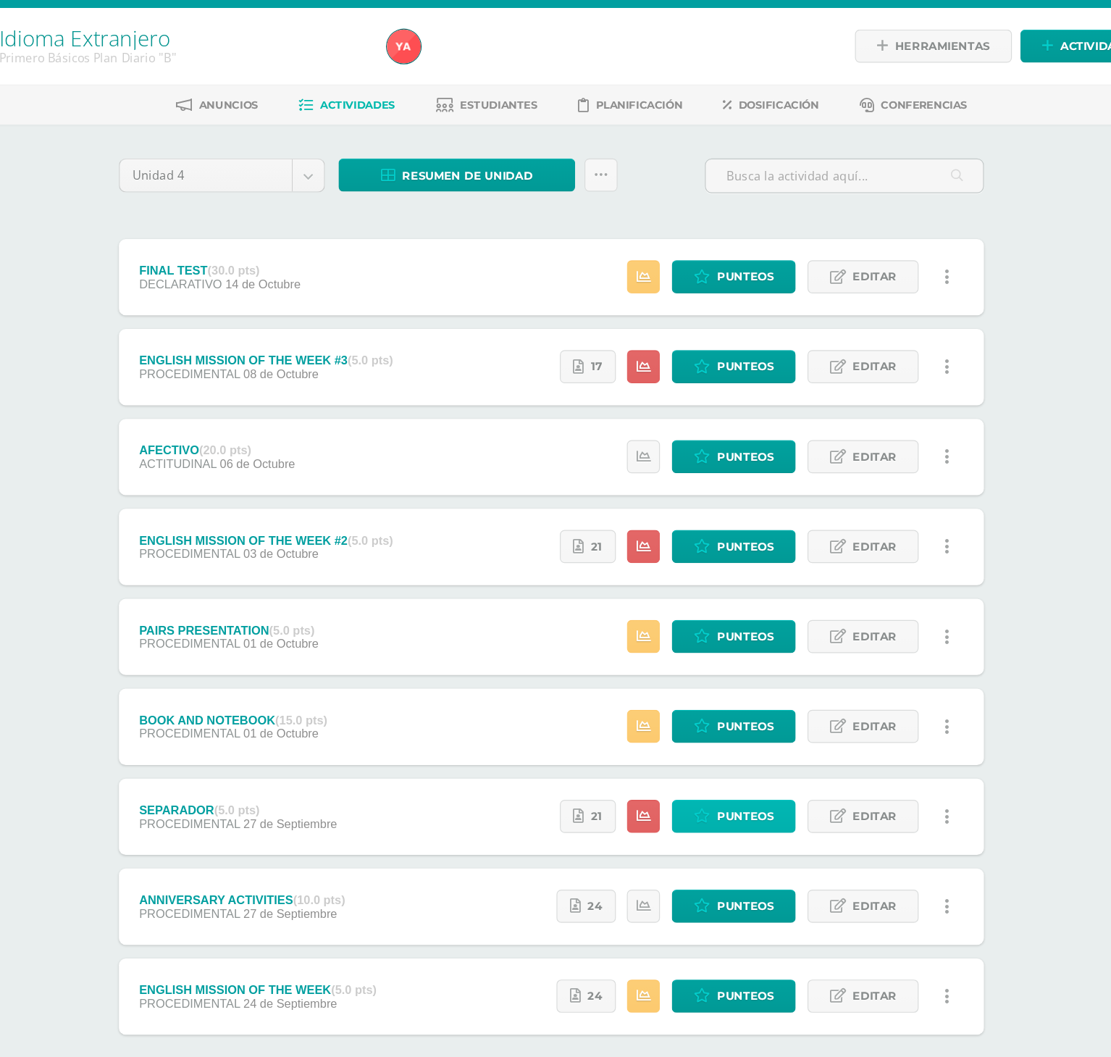
click at [729, 742] on span "Punteos" at bounding box center [750, 734] width 49 height 27
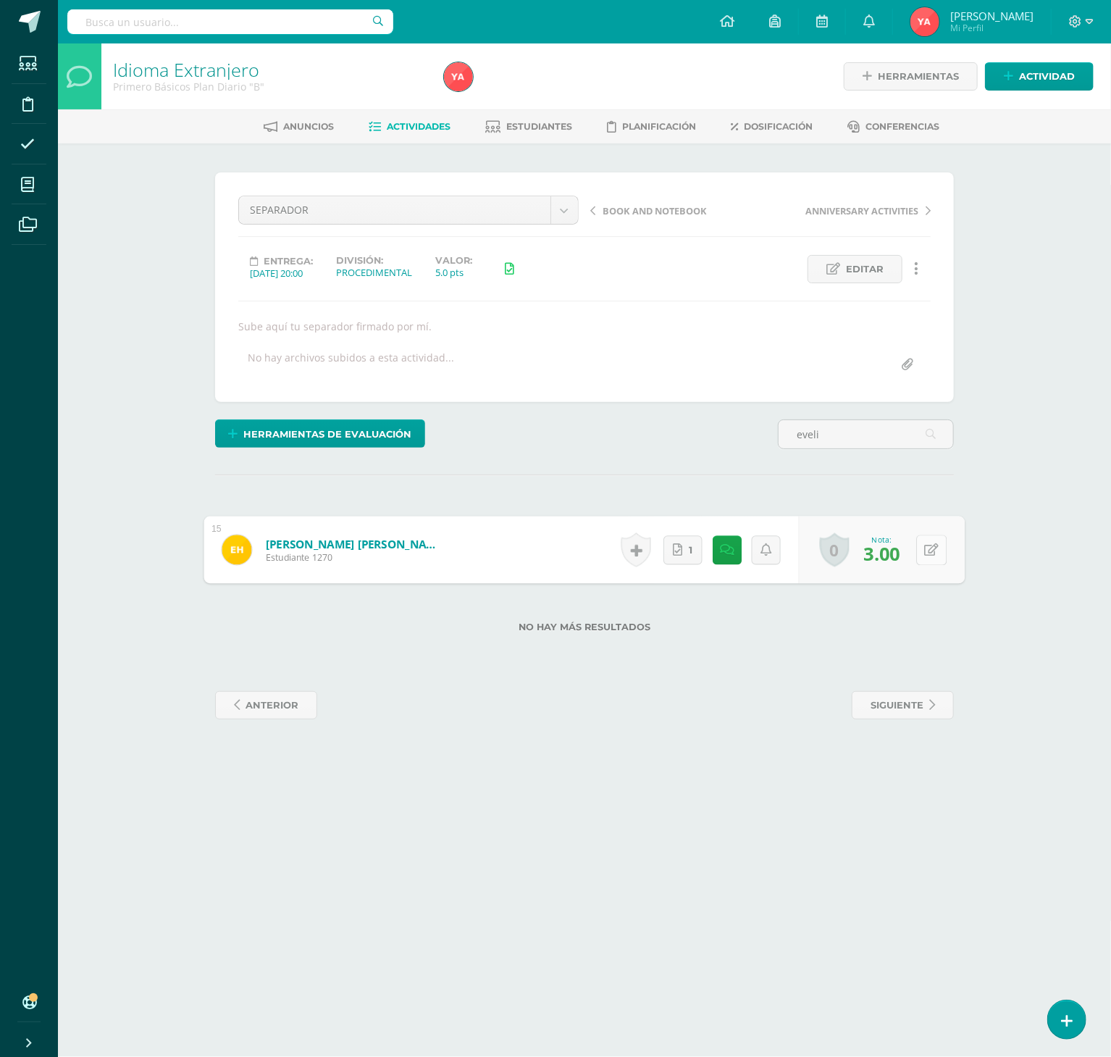
click at [925, 555] on icon at bounding box center [932, 549] width 14 height 12
click at [863, 436] on input "eveli" at bounding box center [866, 434] width 175 height 28
type input "e"
type input "britt"
click at [920, 553] on button at bounding box center [931, 549] width 30 height 30
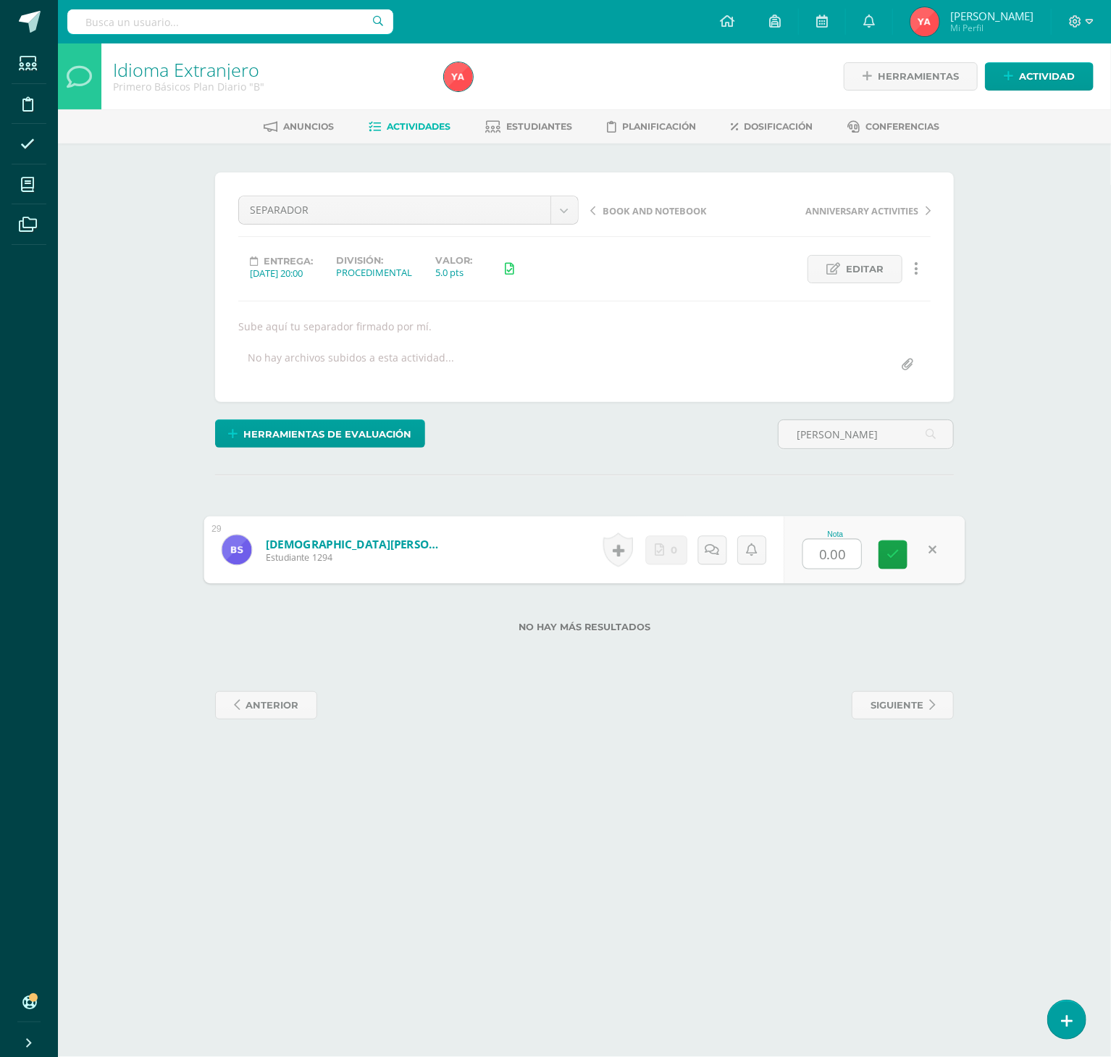
type input "1"
click at [537, 133] on link "Estudiantes" at bounding box center [529, 126] width 87 height 23
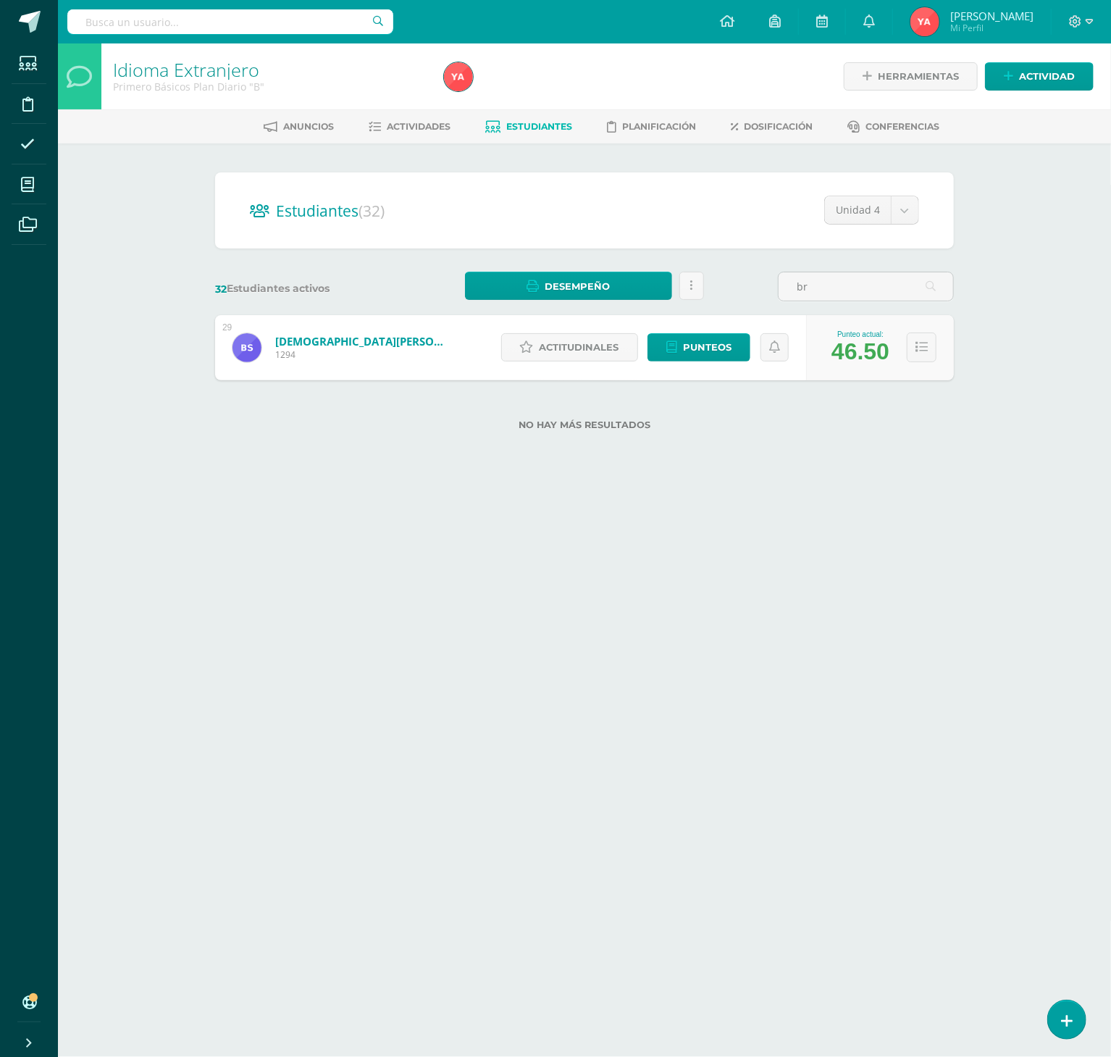
type input "b"
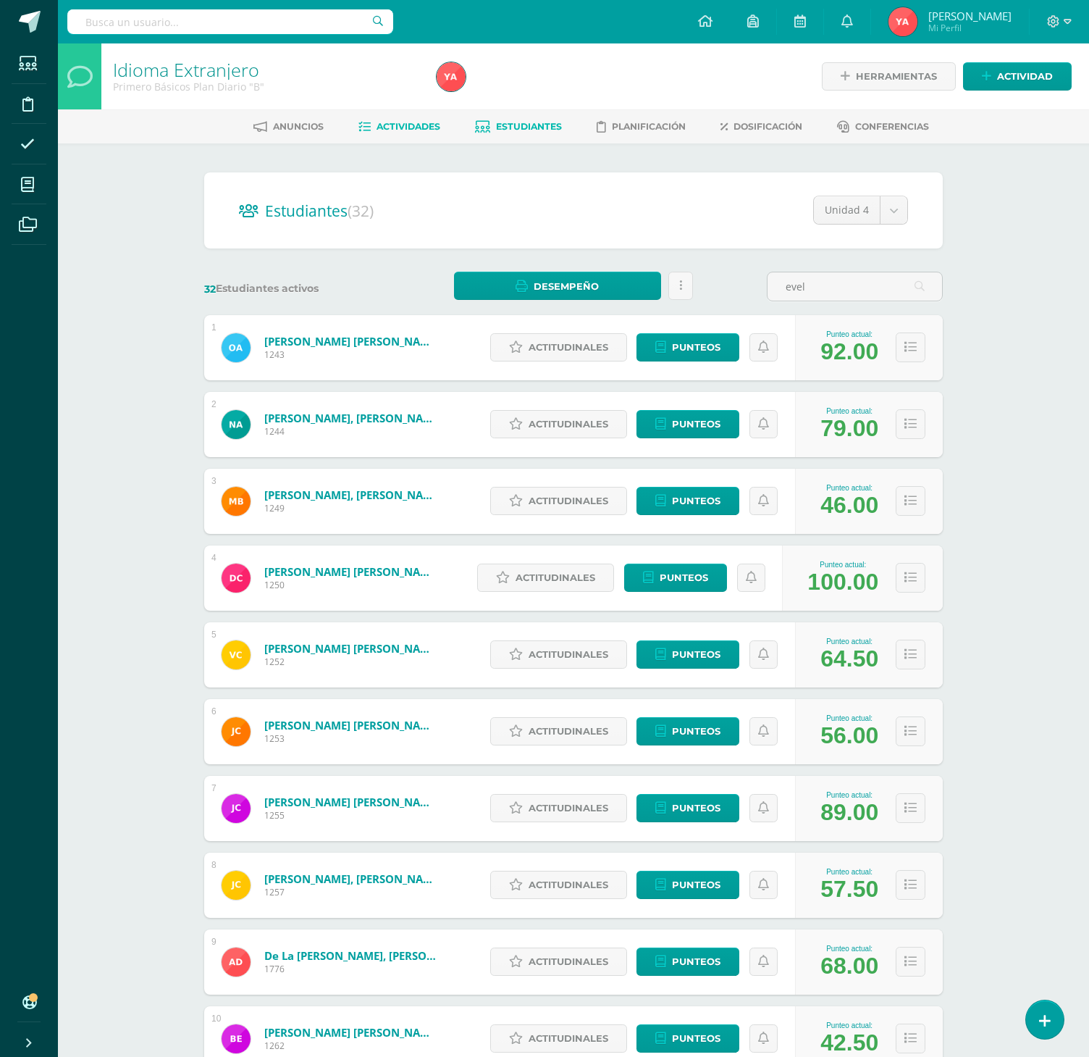
type input "evel"
click at [414, 119] on link "Actividades" at bounding box center [399, 126] width 82 height 23
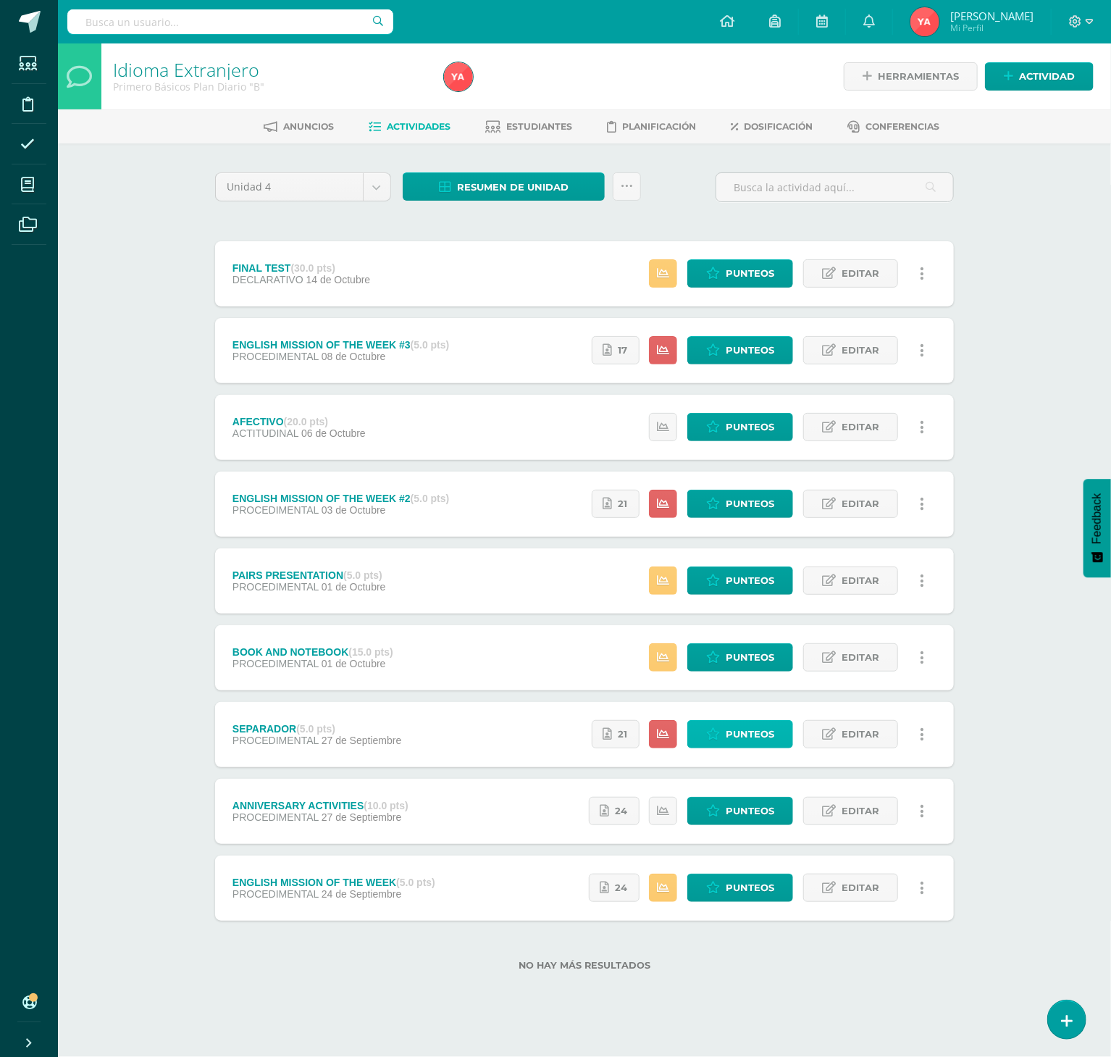
click at [717, 728] on link "Punteos" at bounding box center [740, 734] width 106 height 28
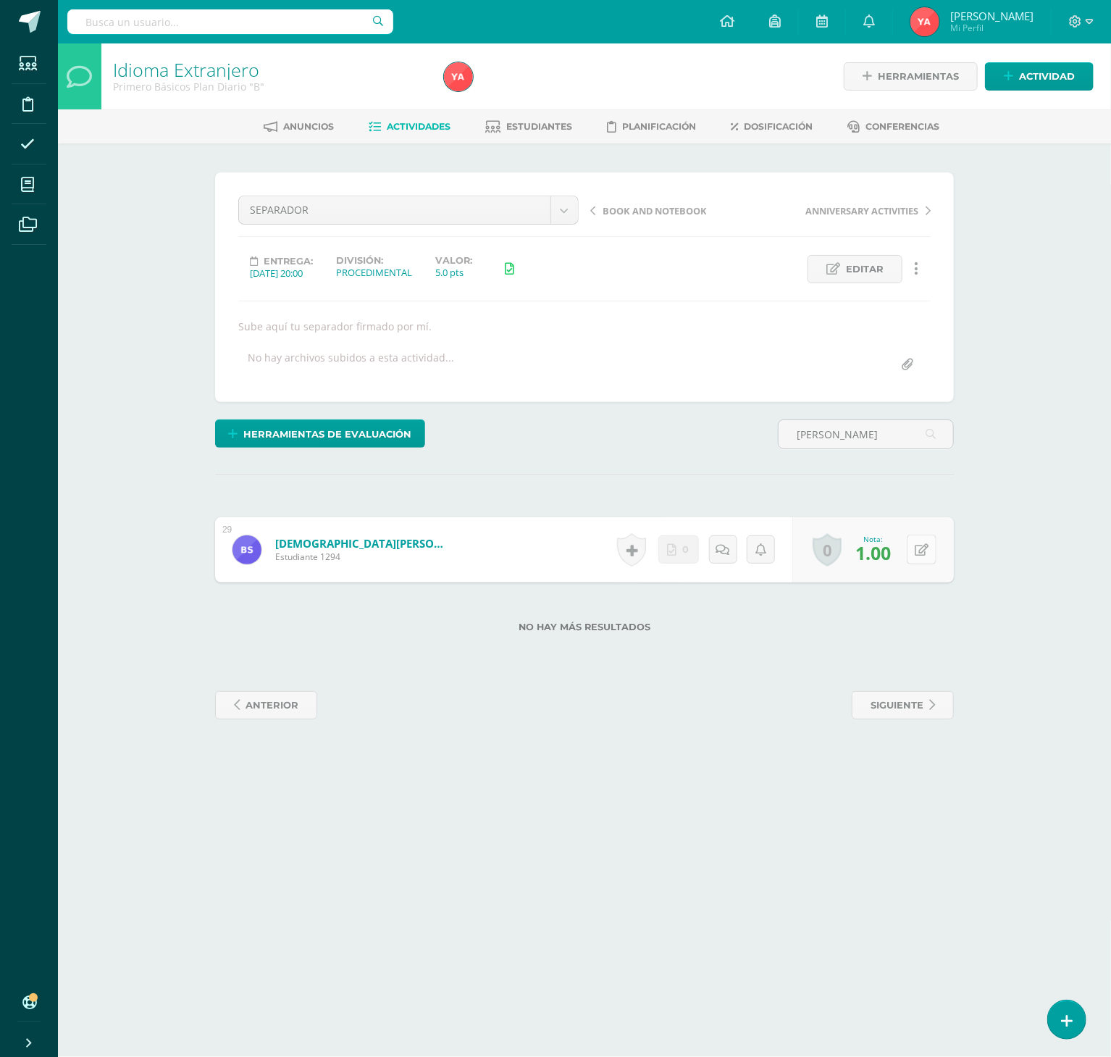
type input "[PERSON_NAME]"
click at [935, 560] on button at bounding box center [931, 549] width 30 height 30
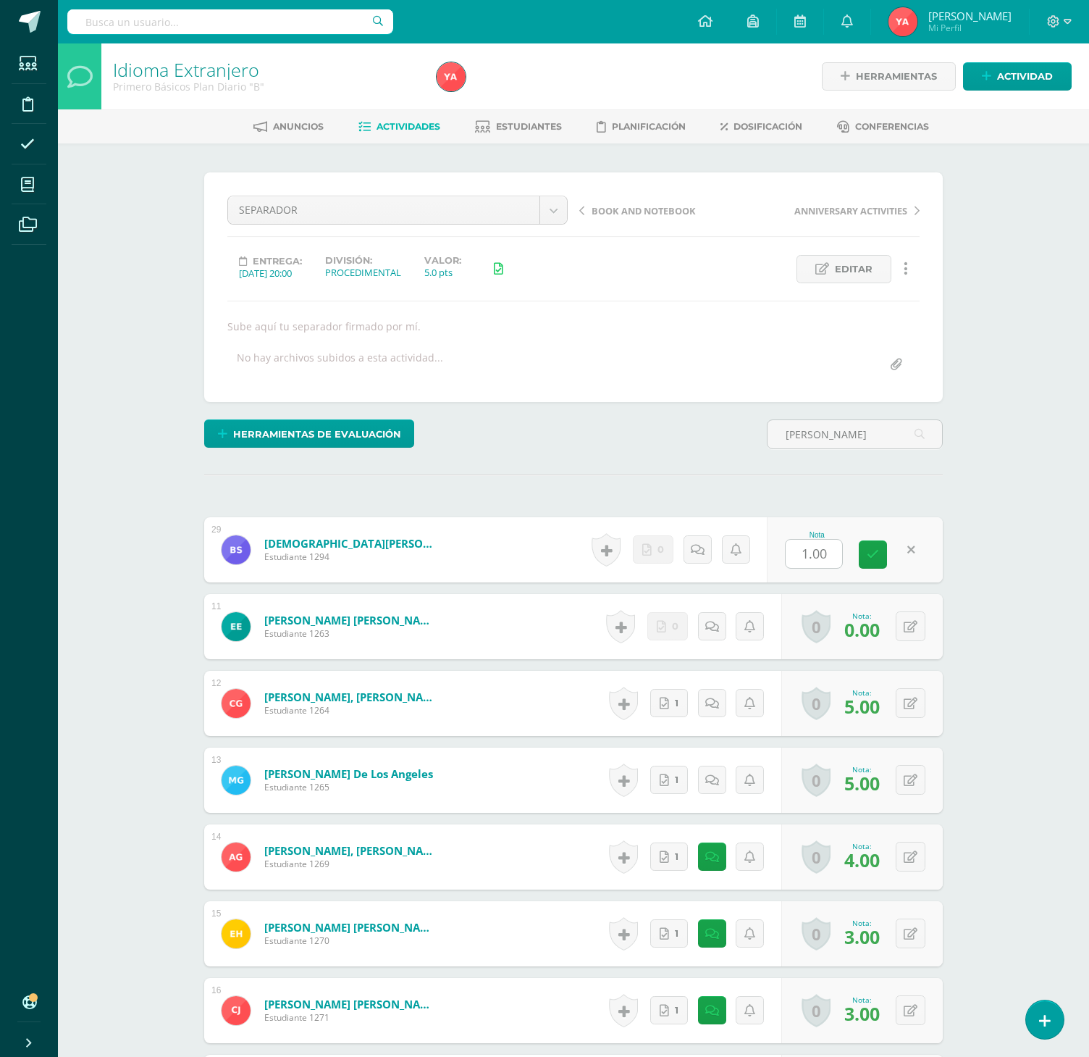
type input "0"
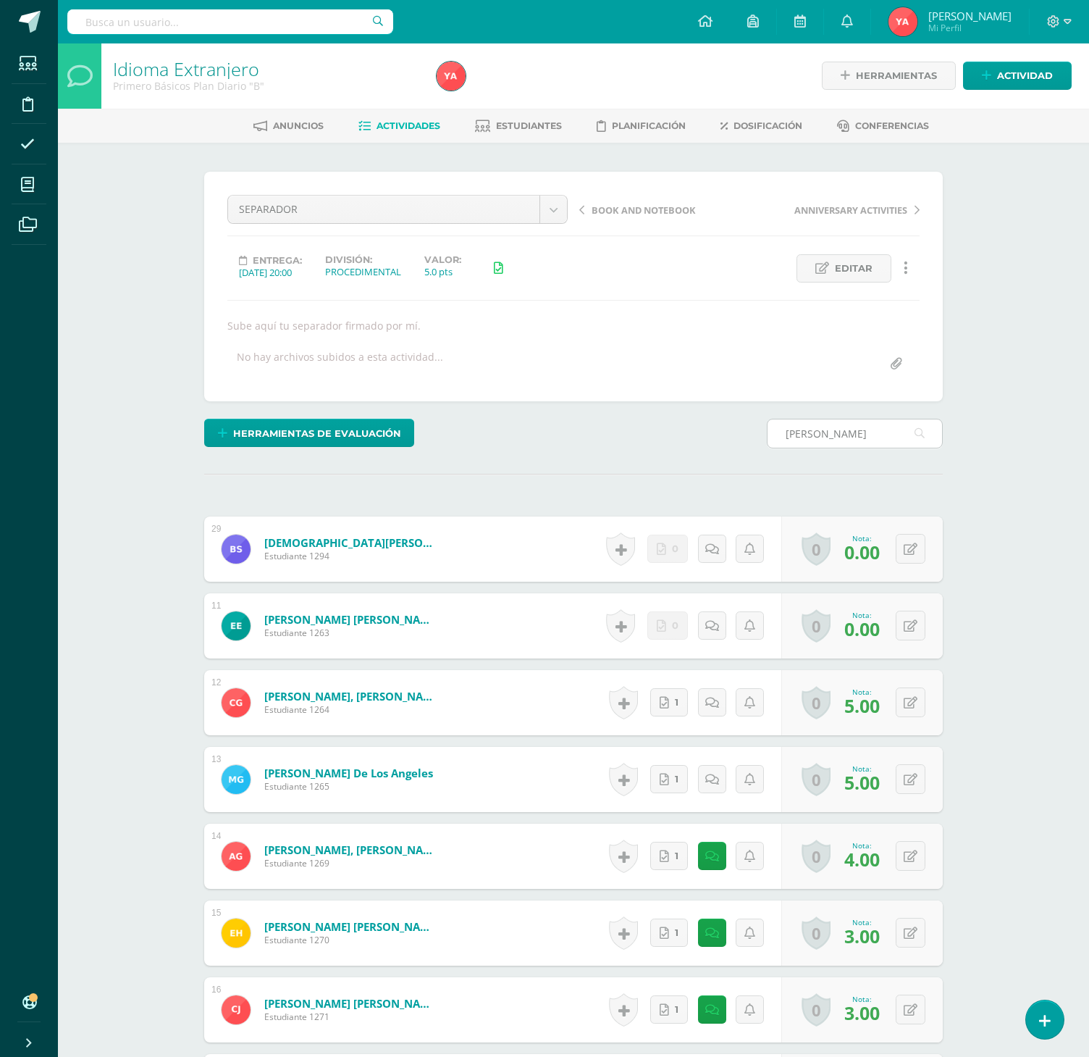
click at [826, 421] on div "britt" at bounding box center [855, 434] width 176 height 30
click at [834, 440] on input "britt" at bounding box center [855, 433] width 175 height 28
type input "b"
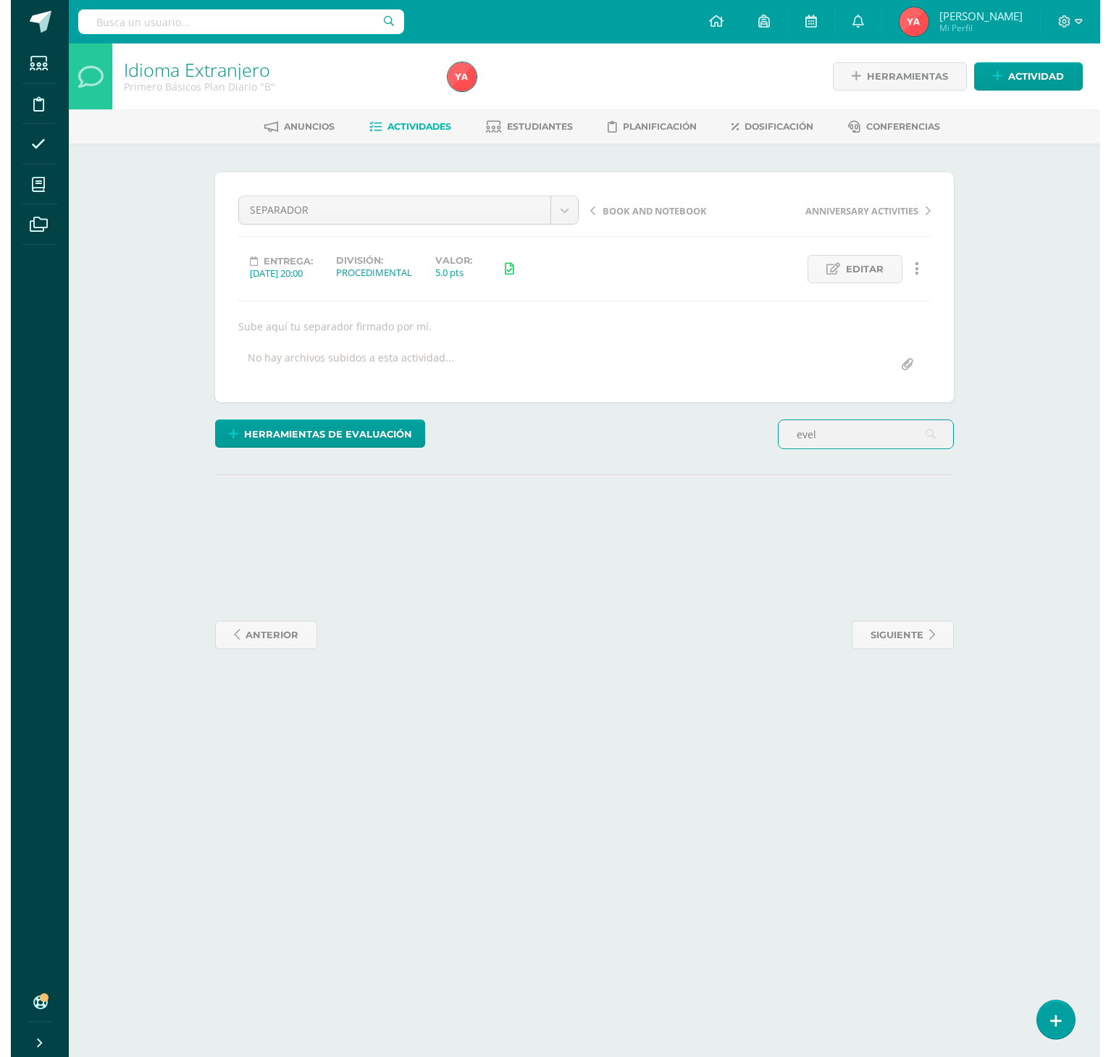
scroll to position [0, 0]
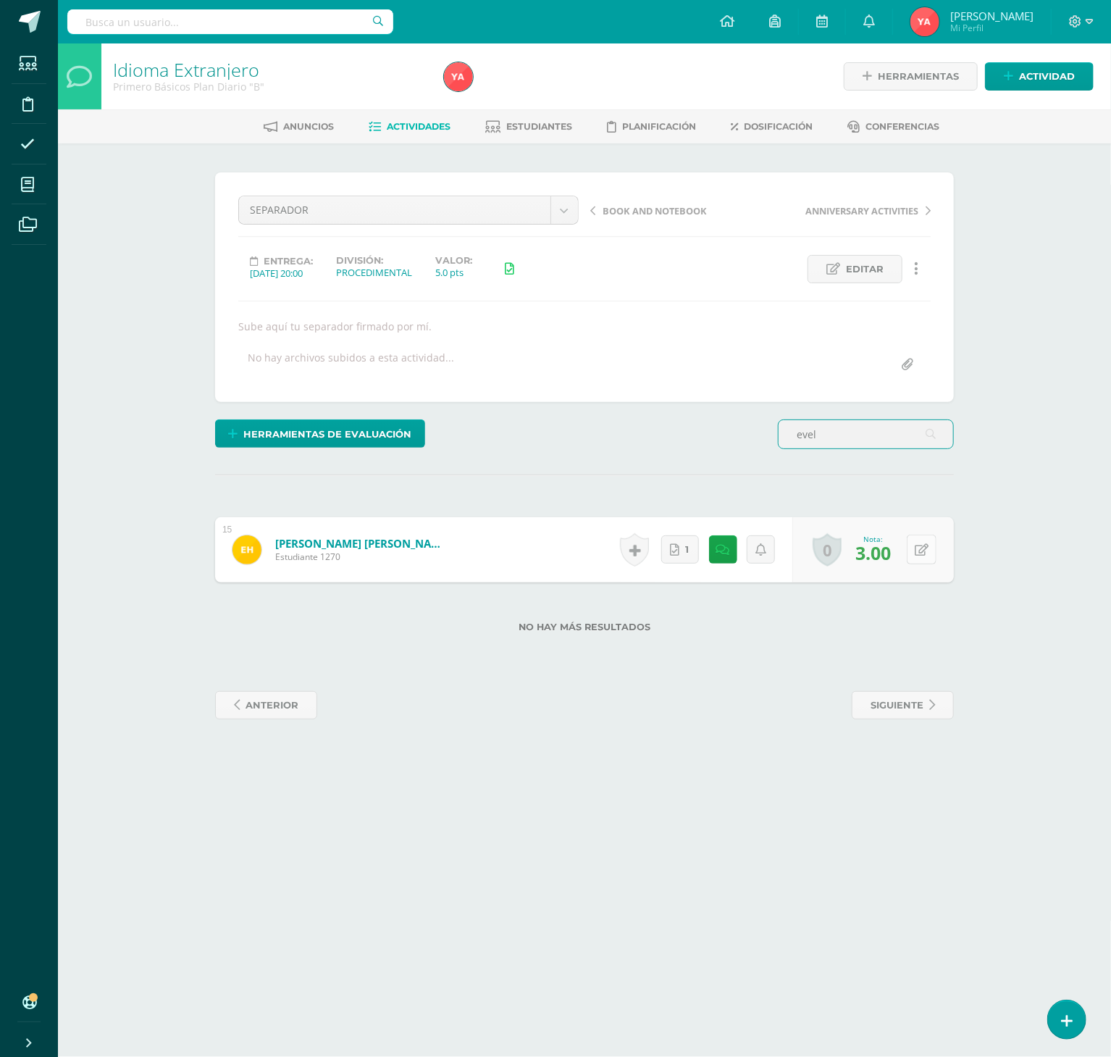
type input "evel"
click at [918, 554] on button at bounding box center [931, 549] width 30 height 30
type input "4"
click at [536, 129] on span "Estudiantes" at bounding box center [540, 126] width 66 height 11
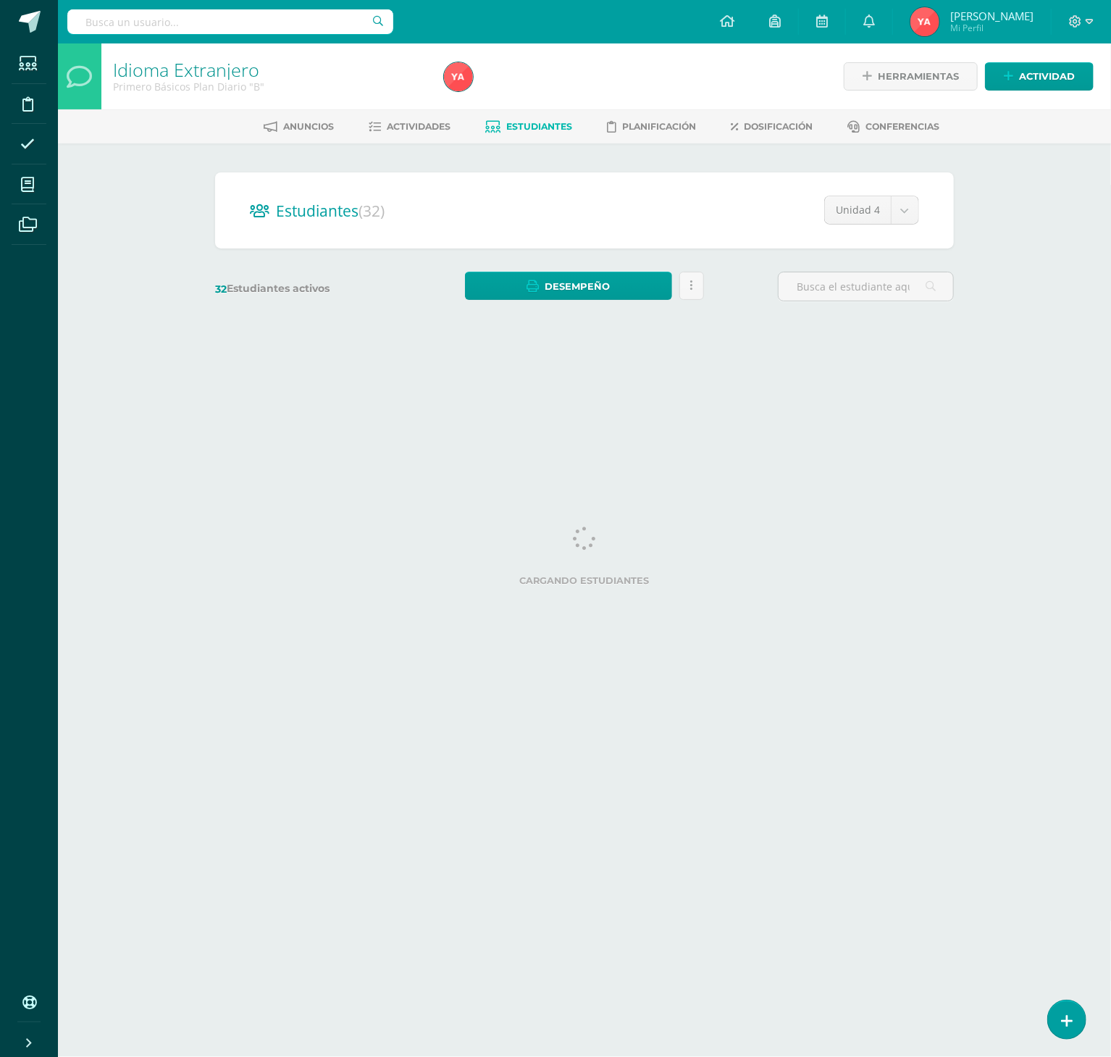
click at [536, 129] on span "Estudiantes" at bounding box center [540, 126] width 66 height 11
click at [804, 297] on input "text" at bounding box center [866, 286] width 175 height 28
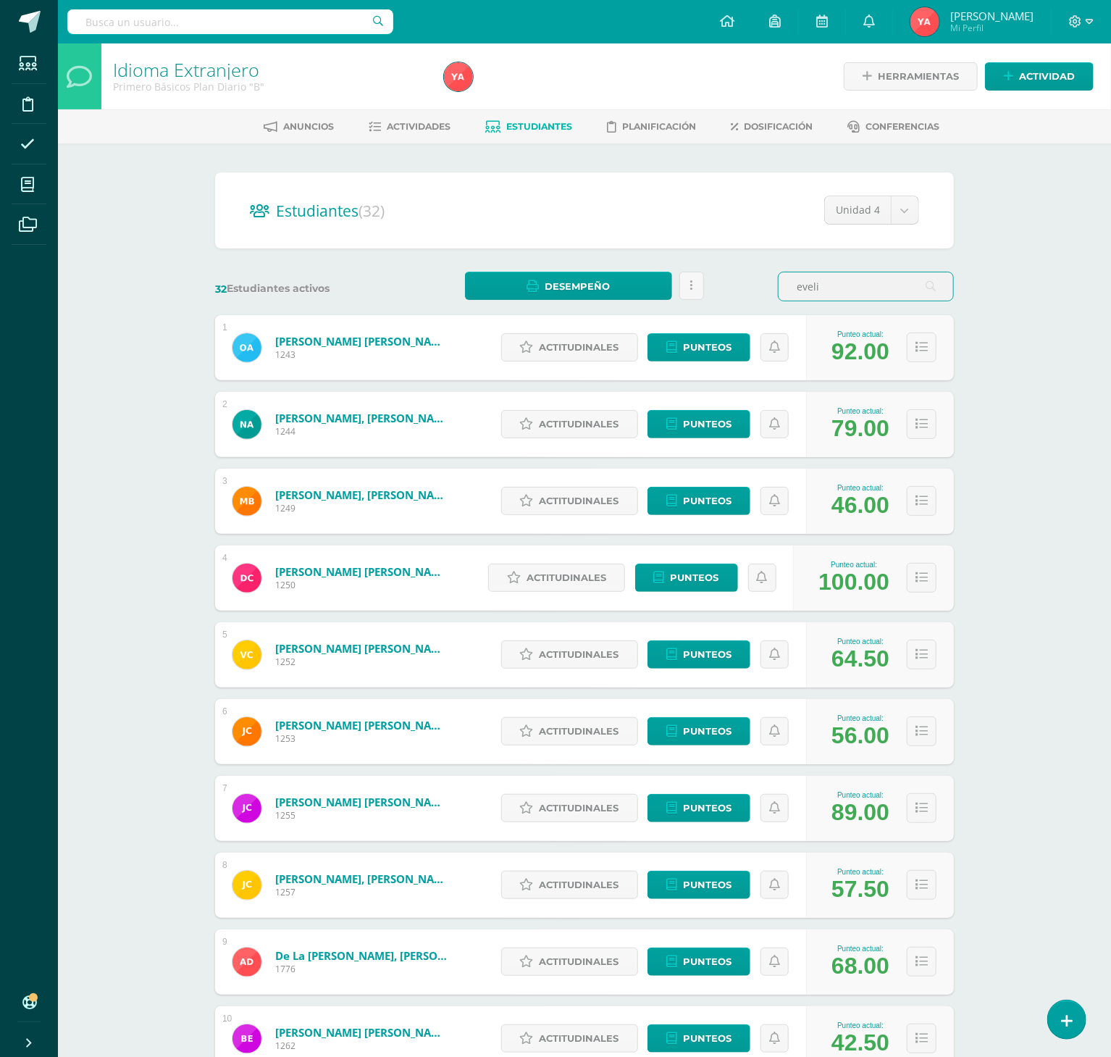
type input "eveli"
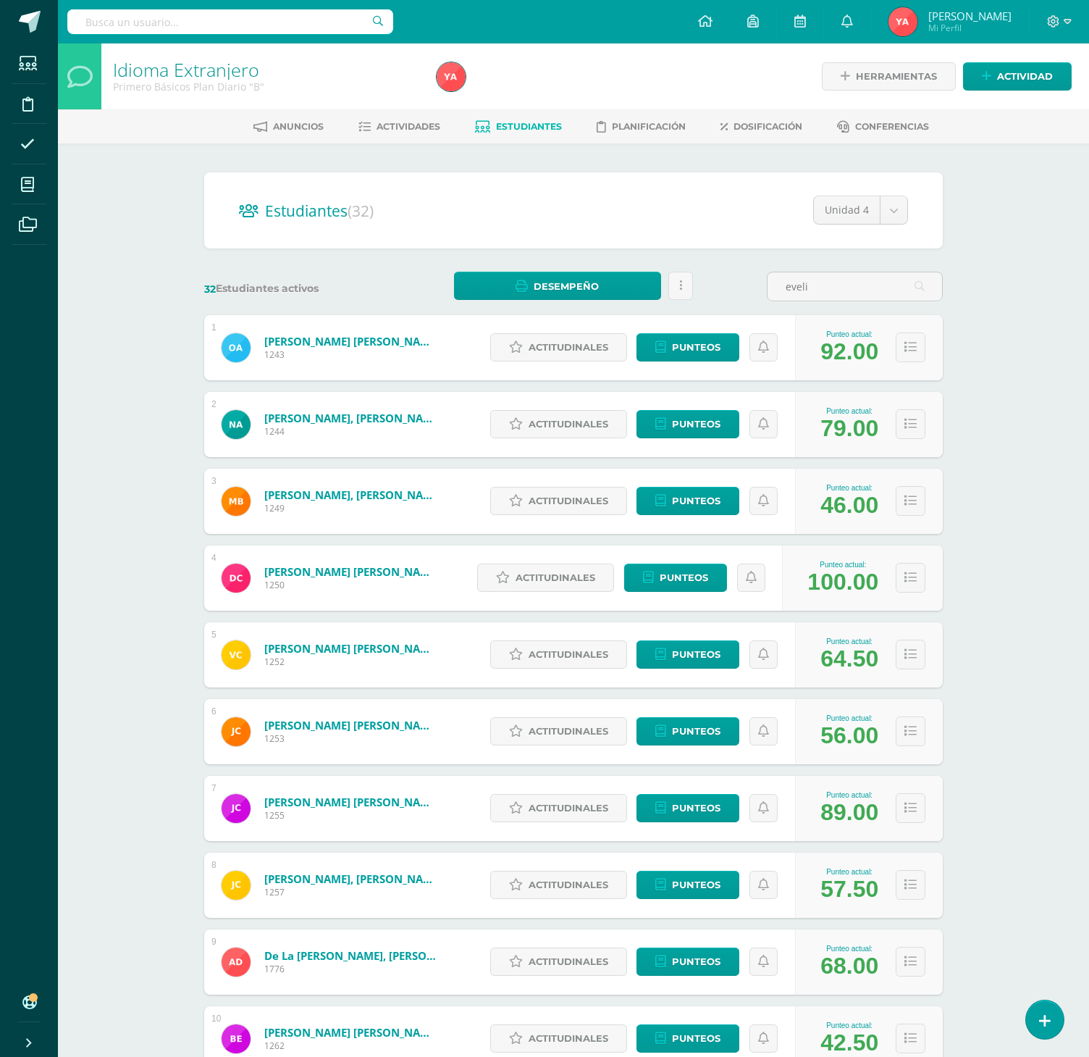
click at [1045, 603] on div "Idioma Extranjero Primero Básicos Plan Diario "B" Herramientas Detalle de asist…" at bounding box center [573, 636] width 1031 height 1186
click at [860, 280] on input "eveli" at bounding box center [855, 286] width 175 height 28
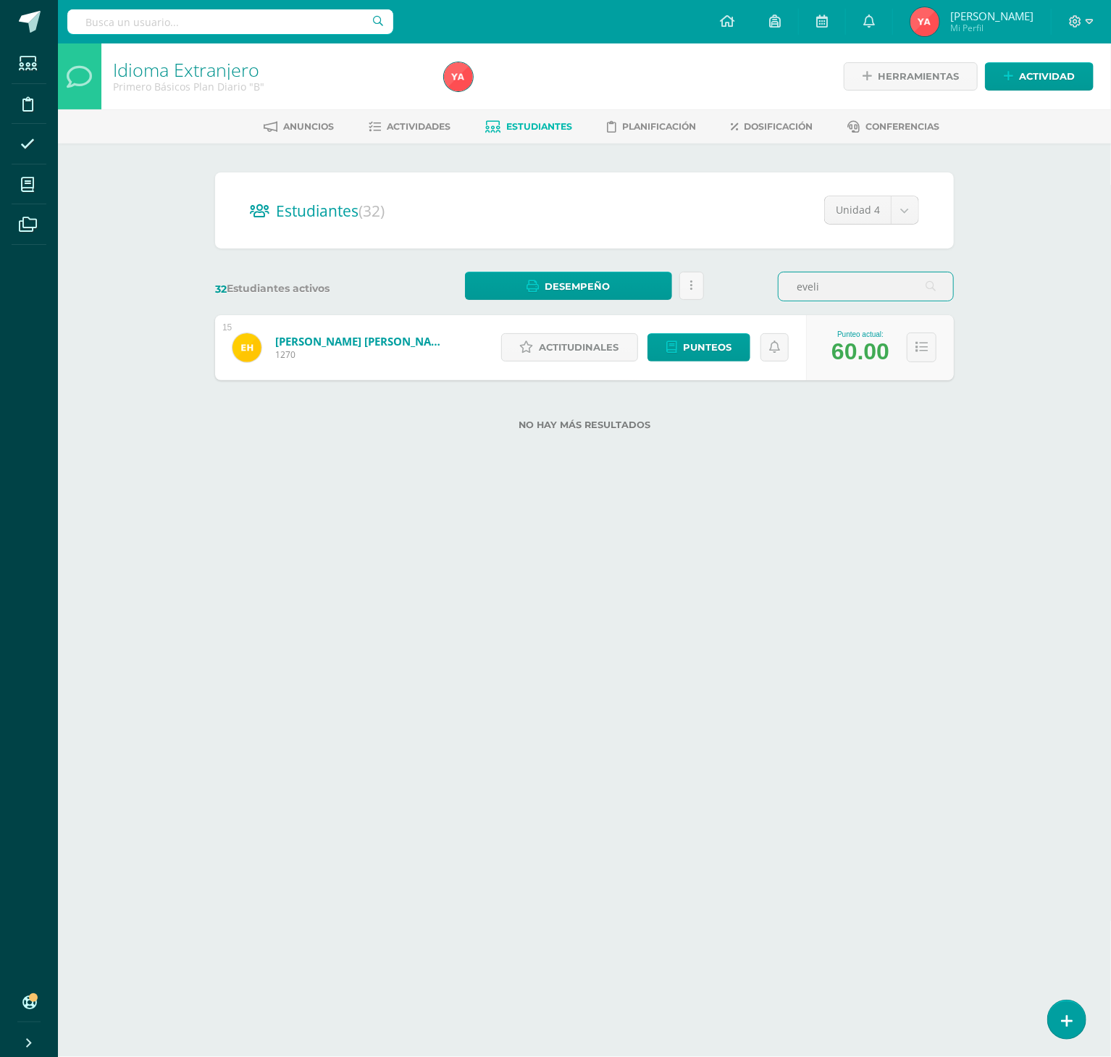
type input "eveli"
